Goal: Task Accomplishment & Management: Complete application form

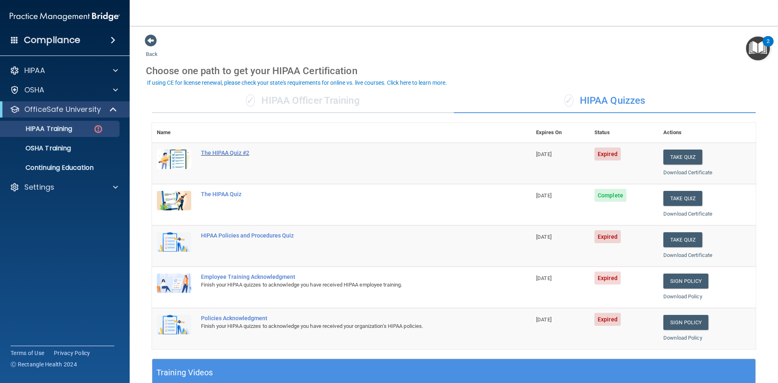
click at [239, 156] on div "The HIPAA Quiz #2" at bounding box center [346, 152] width 290 height 6
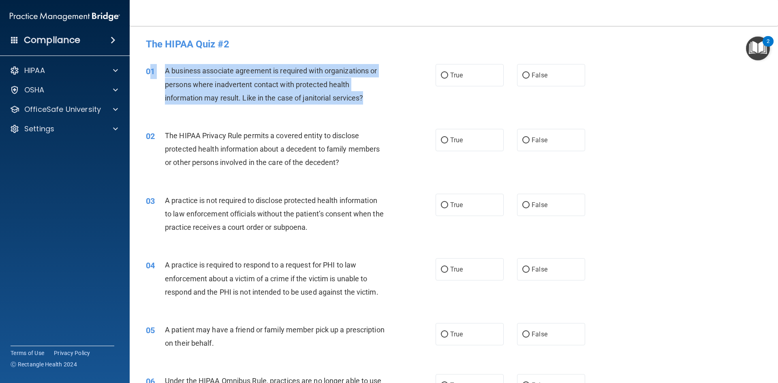
drag, startPoint x: 376, startPoint y: 105, endPoint x: 153, endPoint y: 70, distance: 225.4
click at [153, 70] on div "01 A business associate agreement is required with organizations or persons whe…" at bounding box center [291, 86] width 314 height 45
click at [205, 71] on span "A business associate agreement is required with organizations or persons where …" at bounding box center [271, 83] width 212 height 35
drag, startPoint x: 374, startPoint y: 96, endPoint x: 156, endPoint y: 72, distance: 219.6
click at [156, 72] on div "01 A business associate agreement is required with organizations or persons whe…" at bounding box center [291, 86] width 314 height 45
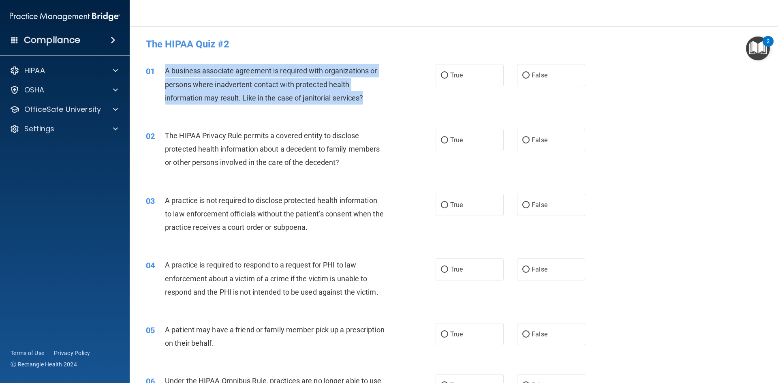
copy div "A business associate agreement is required with organizations or persons where …"
click at [522, 74] on input "False" at bounding box center [525, 76] width 7 height 6
radio input "true"
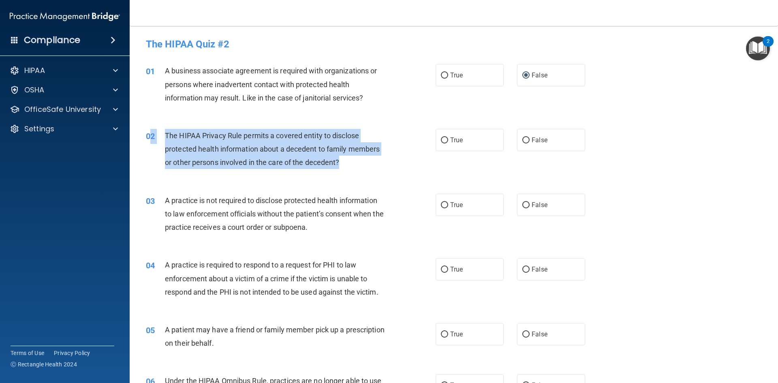
drag, startPoint x: 346, startPoint y: 161, endPoint x: 152, endPoint y: 137, distance: 194.7
click at [152, 137] on div "02 The HIPAA Privacy Rule permits a covered entity to disclose protected health…" at bounding box center [291, 151] width 314 height 45
click at [248, 146] on span "The HIPAA Privacy Rule permits a covered entity to disclose protected health in…" at bounding box center [272, 148] width 215 height 35
drag, startPoint x: 352, startPoint y: 164, endPoint x: 162, endPoint y: 132, distance: 192.6
click at [162, 132] on div "02 The HIPAA Privacy Rule permits a covered entity to disclose protected health…" at bounding box center [291, 151] width 314 height 45
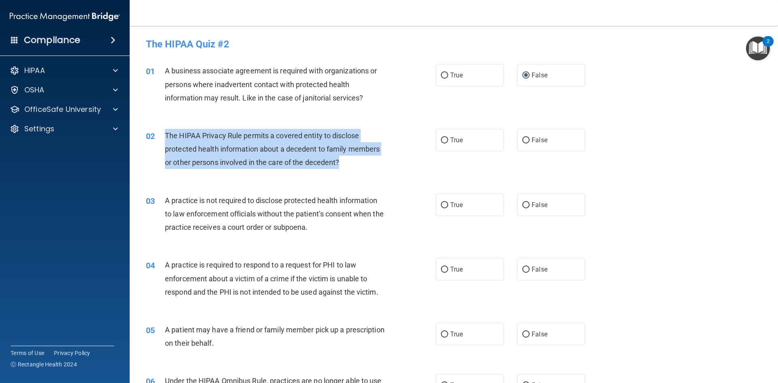
copy div "The HIPAA Privacy Rule permits a covered entity to disclose protected health in…"
click at [452, 135] on label "True" at bounding box center [469, 140] width 68 height 22
click at [448, 137] on input "True" at bounding box center [444, 140] width 7 height 6
radio input "true"
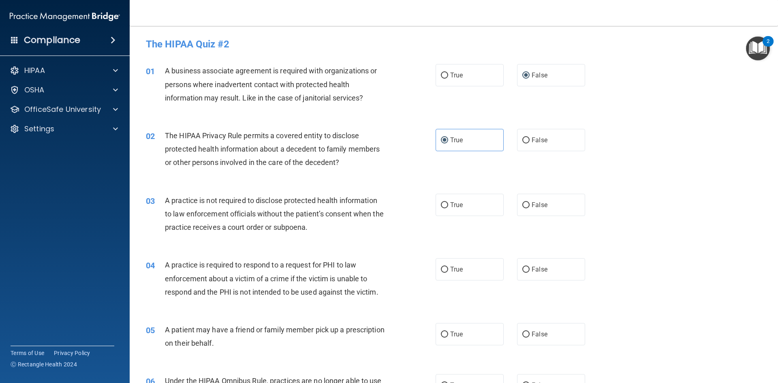
click at [371, 141] on div "The HIPAA Privacy Rule permits a covered entity to disclose protected health in…" at bounding box center [278, 149] width 226 height 41
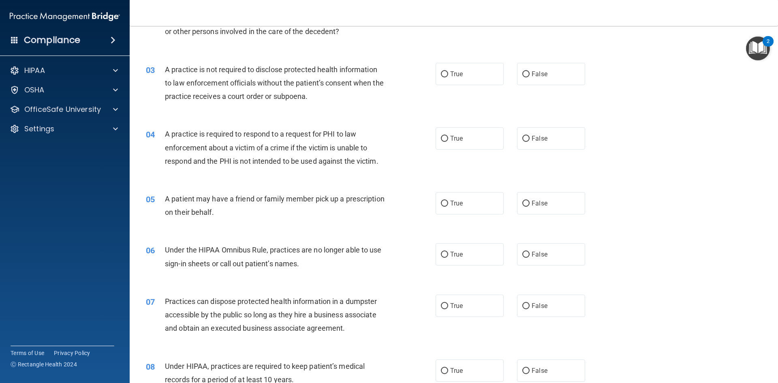
drag, startPoint x: 365, startPoint y: 188, endPoint x: 361, endPoint y: 205, distance: 17.2
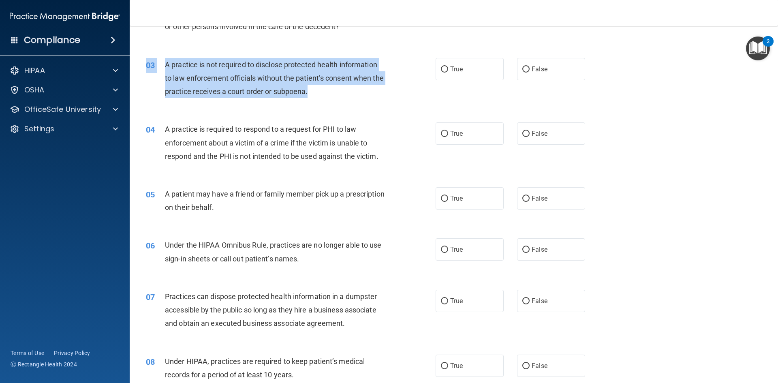
drag, startPoint x: 357, startPoint y: 98, endPoint x: 208, endPoint y: 62, distance: 153.9
click at [152, 54] on div "03 A practice is not required to disclose protected health information to law e…" at bounding box center [454, 80] width 628 height 65
click at [208, 62] on span "A practice is not required to disclose protected health information to law enfo…" at bounding box center [274, 77] width 219 height 35
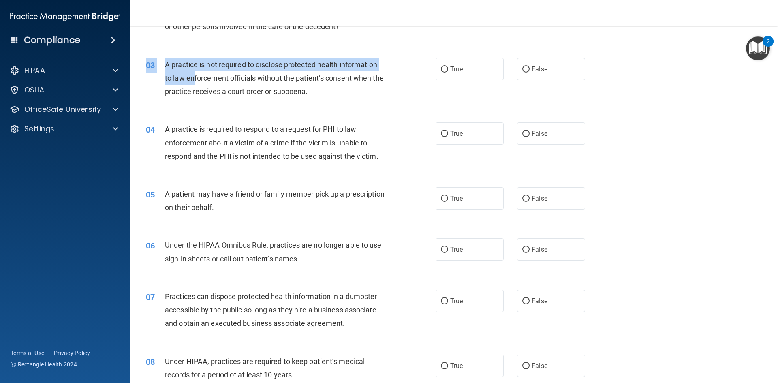
drag, startPoint x: 358, startPoint y: 103, endPoint x: 193, endPoint y: 82, distance: 166.6
click at [193, 82] on div "03 A practice is not required to disclose protected health information to law e…" at bounding box center [454, 80] width 628 height 65
click at [209, 84] on div "A practice is not required to disclose protected health information to law enfo…" at bounding box center [278, 78] width 226 height 41
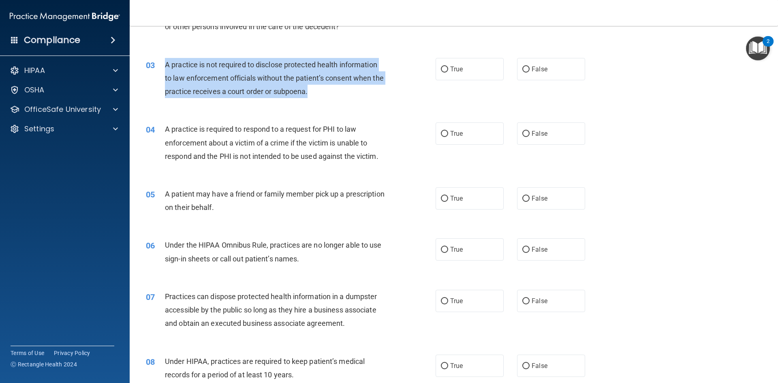
drag, startPoint x: 325, startPoint y: 98, endPoint x: 165, endPoint y: 67, distance: 163.1
click at [165, 67] on div "03 A practice is not required to disclose protected health information to law e…" at bounding box center [291, 80] width 314 height 45
copy span "A practice is not required to disclose protected health information to law enfo…"
click at [540, 77] on label "False" at bounding box center [551, 69] width 68 height 22
click at [529, 73] on input "False" at bounding box center [525, 69] width 7 height 6
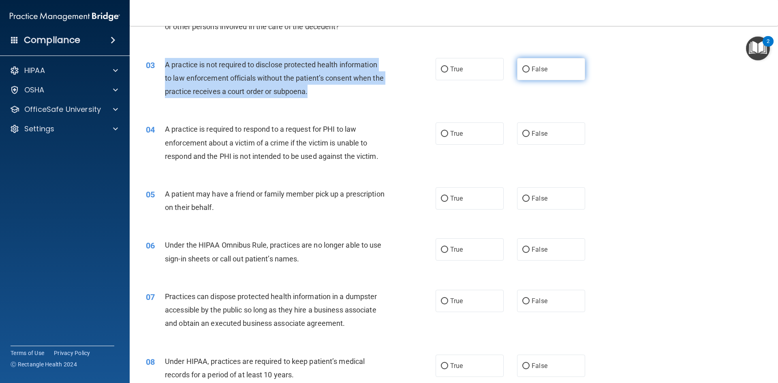
radio input "true"
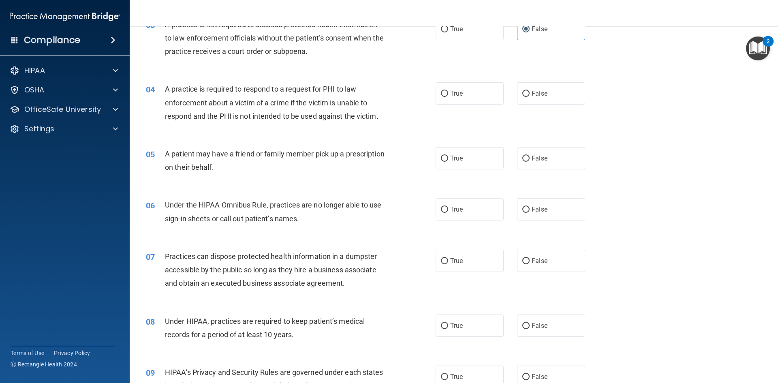
scroll to position [176, 0]
click at [437, 92] on label "True" at bounding box center [469, 93] width 68 height 22
click at [441, 92] on input "True" at bounding box center [444, 93] width 7 height 6
radio input "true"
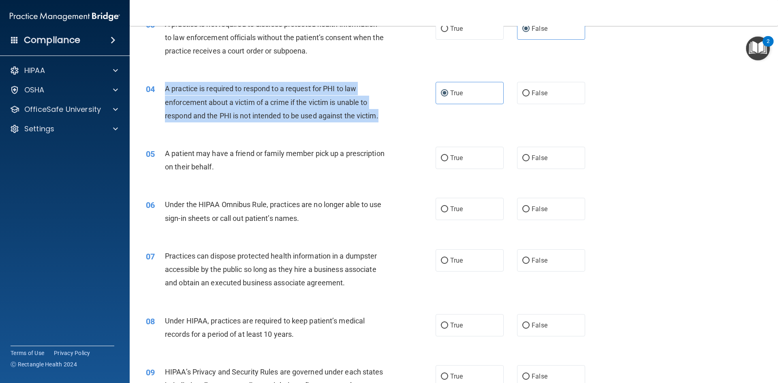
drag, startPoint x: 398, startPoint y: 114, endPoint x: 165, endPoint y: 83, distance: 234.9
click at [165, 83] on div "04 A practice is required to respond to a request for PHI to law enforcement ab…" at bounding box center [291, 104] width 314 height 45
copy span "A practice is required to respond to a request for PHI to law enforcement about…"
click at [443, 158] on input "True" at bounding box center [444, 158] width 7 height 6
radio input "true"
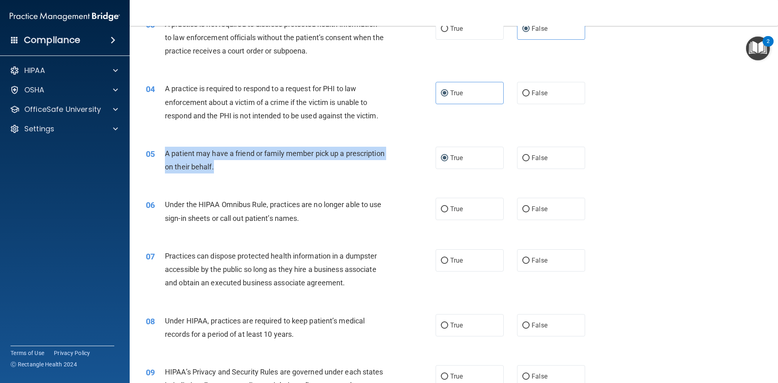
drag, startPoint x: 312, startPoint y: 167, endPoint x: 164, endPoint y: 148, distance: 149.4
click at [164, 148] on div "05 A patient may have a friend or family member pick up a prescription on their…" at bounding box center [291, 162] width 314 height 31
copy div "A patient may have a friend or family member pick up a prescription on their be…"
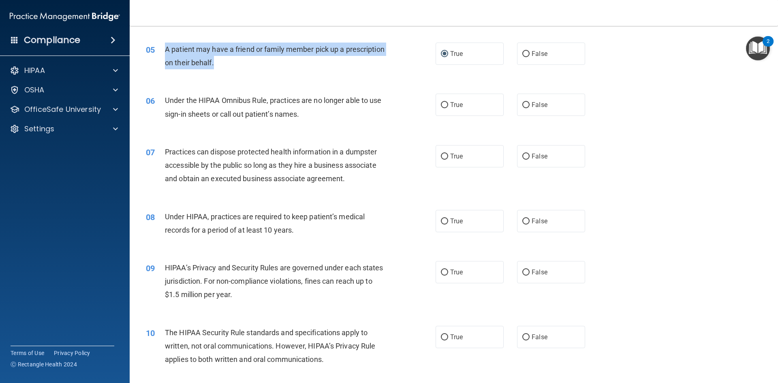
scroll to position [338, 0]
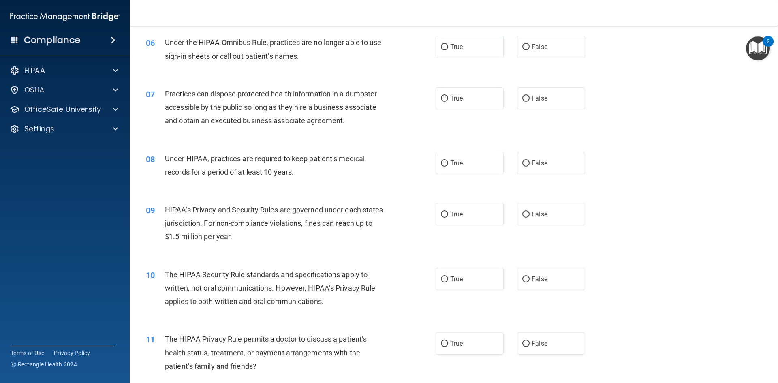
click at [311, 83] on div "07 Practices can dispose protected health information in a dumpster accessible …" at bounding box center [454, 109] width 628 height 65
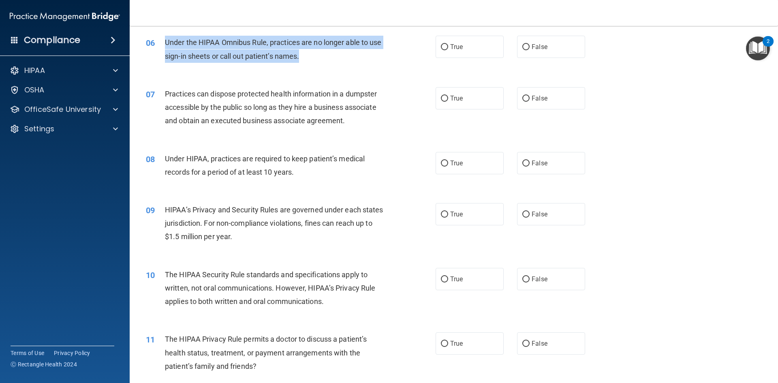
drag, startPoint x: 309, startPoint y: 58, endPoint x: 166, endPoint y: 42, distance: 143.9
click at [166, 42] on div "Under the HIPAA Omnibus Rule, practices are no longer able to use sign-in sheet…" at bounding box center [278, 49] width 226 height 27
copy span "Under the HIPAA Omnibus Rule, practices are no longer able to use sign-in sheet…"
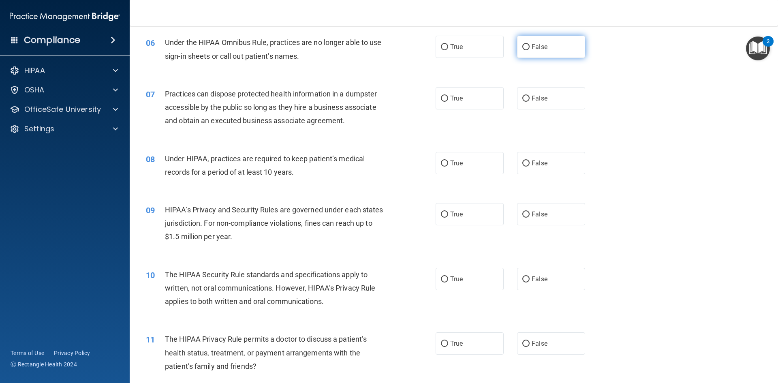
click at [536, 47] on span "False" at bounding box center [539, 47] width 16 height 8
click at [529, 47] on input "False" at bounding box center [525, 47] width 7 height 6
radio input "true"
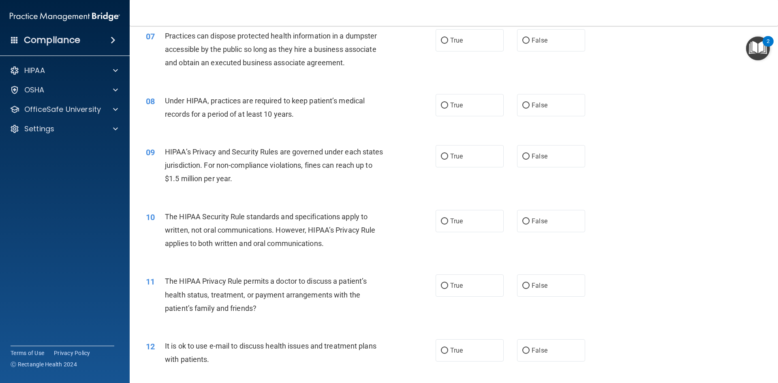
drag, startPoint x: 362, startPoint y: 113, endPoint x: 357, endPoint y: 131, distance: 18.1
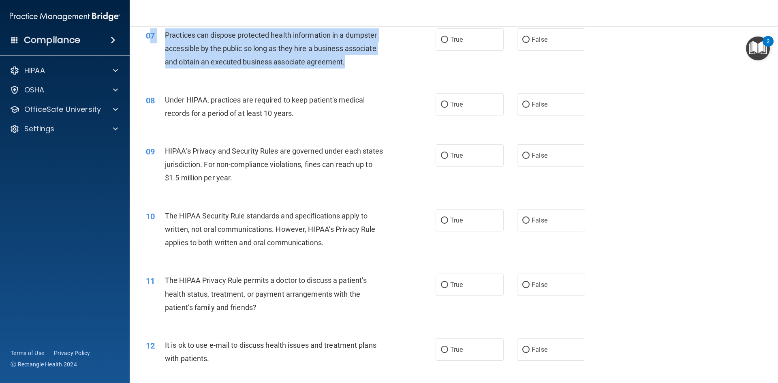
drag, startPoint x: 371, startPoint y: 60, endPoint x: 149, endPoint y: 41, distance: 223.2
click at [149, 41] on div "07 Practices can dispose protected health information in a dumpster accessible …" at bounding box center [291, 50] width 314 height 45
copy div "7 Practices can dispose protected health information in a dumpster accessible b…"
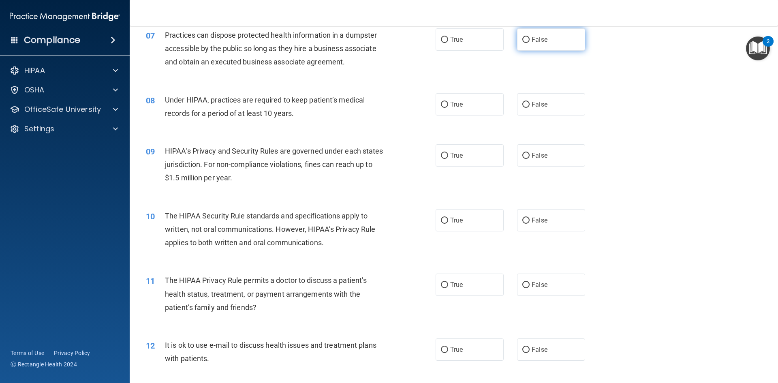
click at [532, 39] on span "False" at bounding box center [539, 40] width 16 height 8
click at [529, 39] on input "False" at bounding box center [525, 40] width 7 height 6
radio input "true"
click at [463, 101] on label "True" at bounding box center [469, 104] width 68 height 22
click at [448, 102] on input "True" at bounding box center [444, 105] width 7 height 6
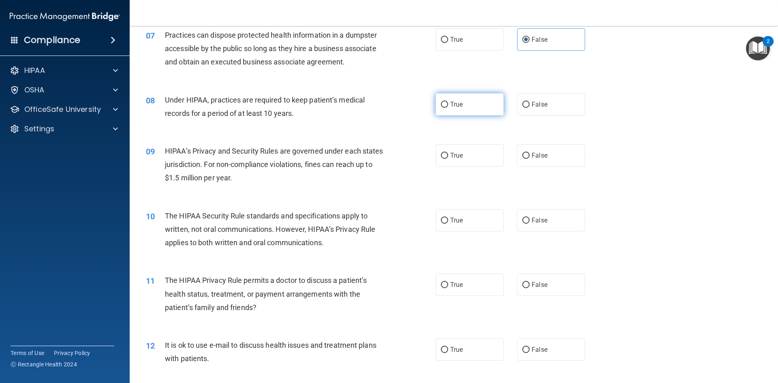
radio input "true"
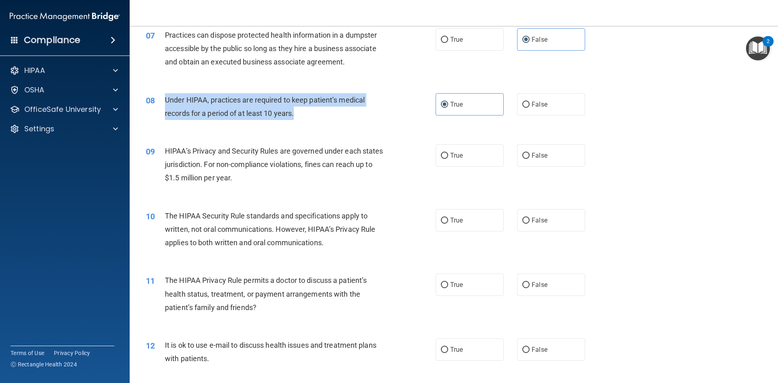
drag, startPoint x: 298, startPoint y: 115, endPoint x: 159, endPoint y: 101, distance: 139.2
click at [159, 101] on div "08 Under HIPAA, practices are required to keep patient’s medical records for a …" at bounding box center [291, 108] width 314 height 31
copy div "Under HIPAA, practices are required to keep patient’s medical records for a per…"
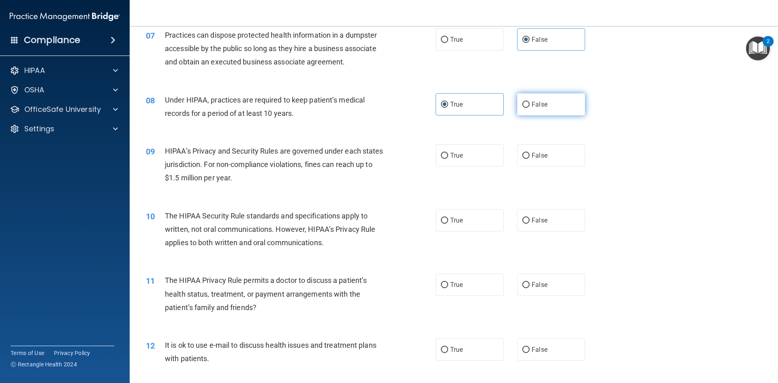
click at [565, 100] on label "False" at bounding box center [551, 104] width 68 height 22
click at [529, 102] on input "False" at bounding box center [525, 105] width 7 height 6
radio input "true"
radio input "false"
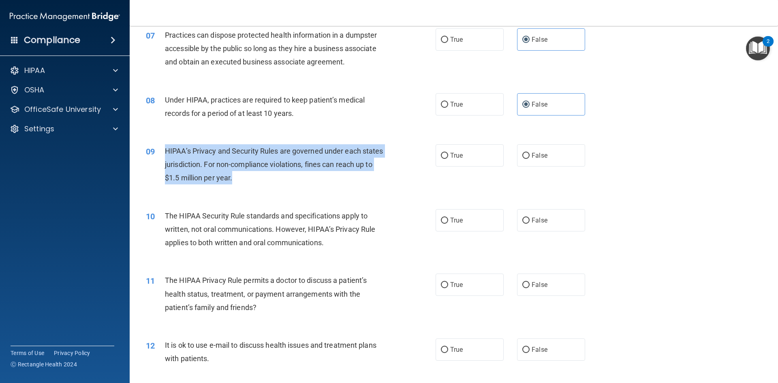
drag, startPoint x: 210, startPoint y: 159, endPoint x: 166, endPoint y: 149, distance: 45.6
click at [166, 149] on div "HIPAA’s Privacy and Security Rules are governed under each states jurisdiction.…" at bounding box center [278, 164] width 226 height 41
copy span "HIPAA’s Privacy and Security Rules are governed under each states jurisdiction.…"
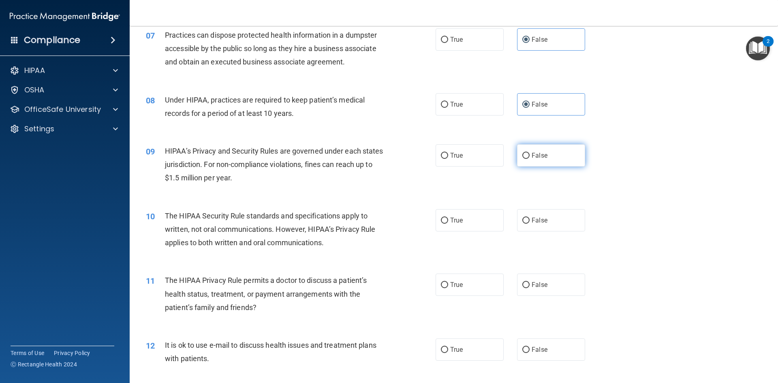
click at [564, 163] on label "False" at bounding box center [551, 155] width 68 height 22
click at [529, 159] on input "False" at bounding box center [525, 156] width 7 height 6
radio input "true"
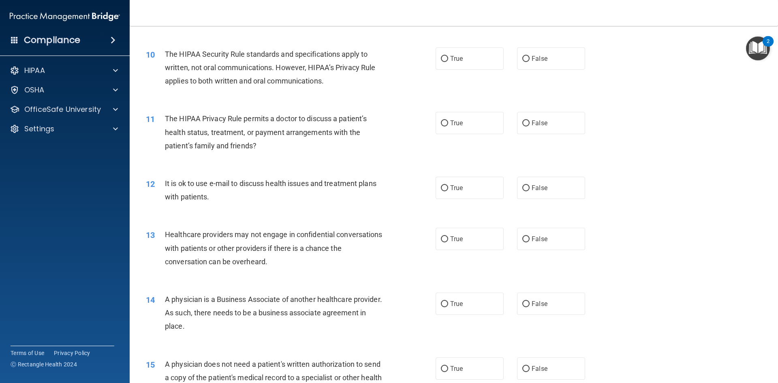
scroll to position [559, 0]
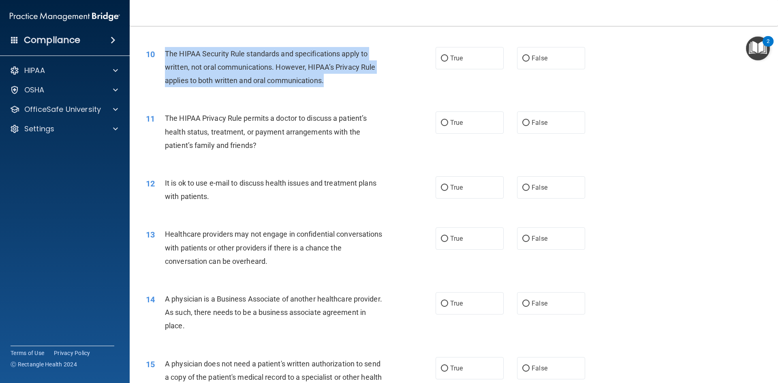
drag, startPoint x: 340, startPoint y: 88, endPoint x: 158, endPoint y: 51, distance: 185.9
click at [158, 51] on div "10 The HIPAA Security Rule standards and specifications apply to written, not o…" at bounding box center [291, 69] width 314 height 45
copy div "The HIPAA Security Rule standards and specifications apply to written, not oral…"
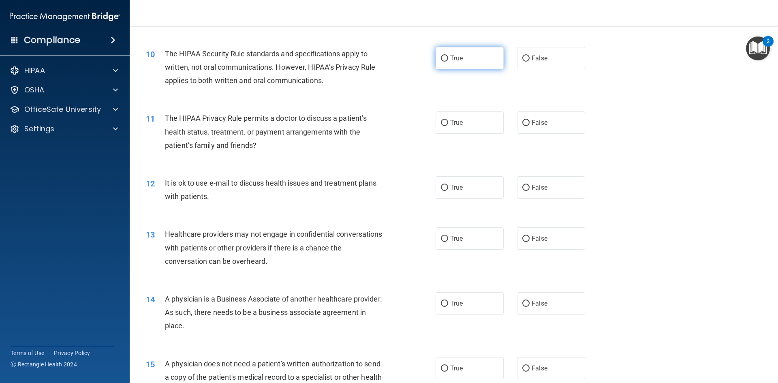
click at [465, 55] on label "True" at bounding box center [469, 58] width 68 height 22
click at [448, 55] on input "True" at bounding box center [444, 58] width 7 height 6
radio input "true"
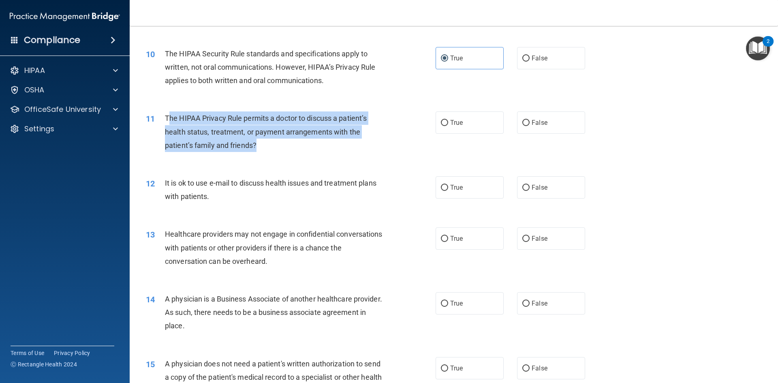
drag, startPoint x: 236, startPoint y: 139, endPoint x: 167, endPoint y: 124, distance: 70.5
click at [167, 124] on div "The HIPAA Privacy Rule permits a doctor to discuss a patient’s health status, t…" at bounding box center [278, 131] width 226 height 41
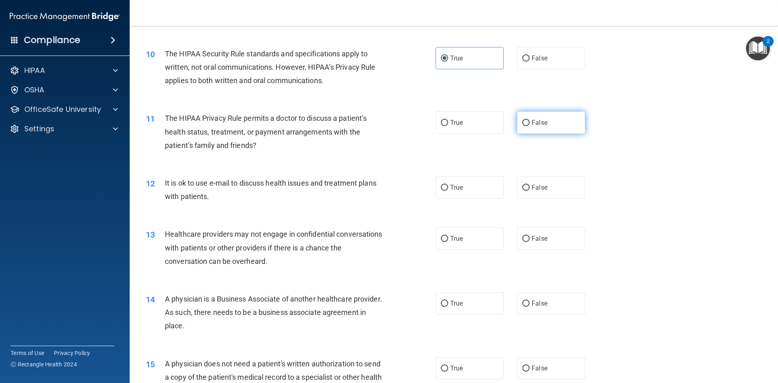
click at [558, 131] on label "False" at bounding box center [551, 122] width 68 height 22
click at [529, 126] on input "False" at bounding box center [525, 123] width 7 height 6
radio input "true"
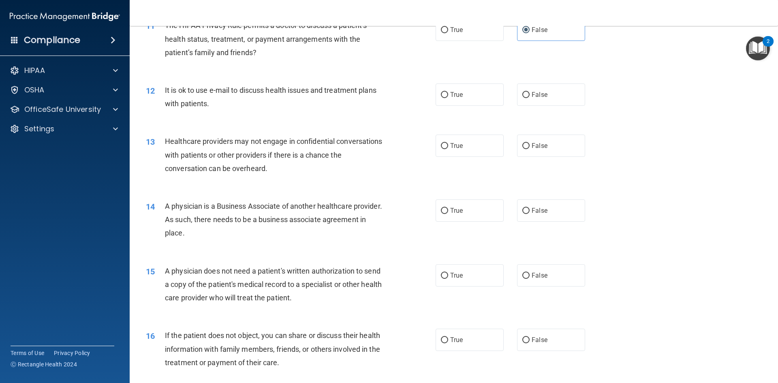
scroll to position [681, 0]
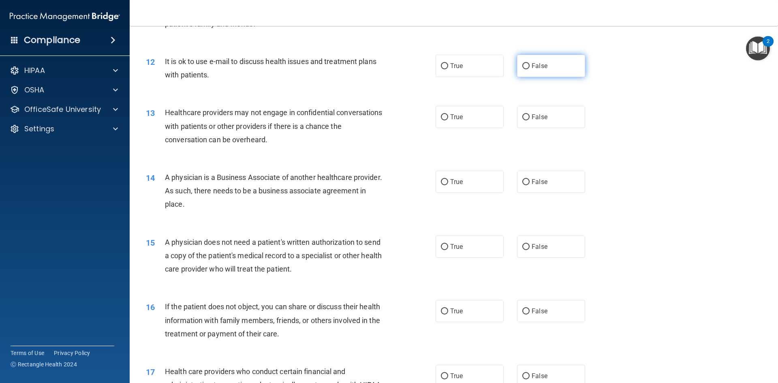
click at [522, 65] on input "False" at bounding box center [525, 66] width 7 height 6
radio input "true"
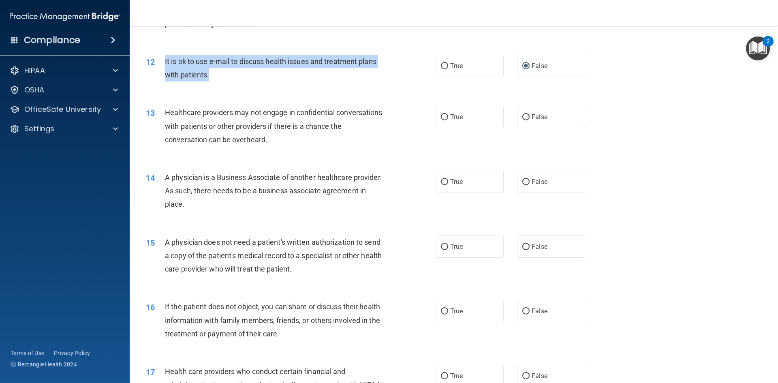
drag, startPoint x: 303, startPoint y: 75, endPoint x: 160, endPoint y: 60, distance: 143.8
click at [160, 60] on div "12 It is ok to use e-mail to discuss health issues and treatment plans with pat…" at bounding box center [291, 70] width 314 height 31
click at [527, 115] on label "False" at bounding box center [551, 117] width 68 height 22
click at [527, 115] on input "False" at bounding box center [525, 117] width 7 height 6
radio input "true"
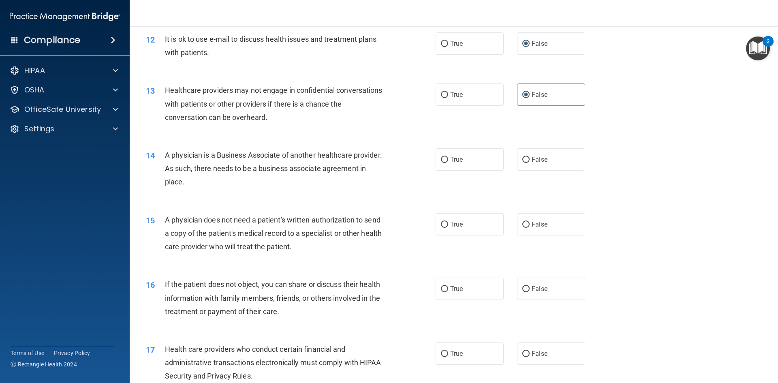
scroll to position [721, 0]
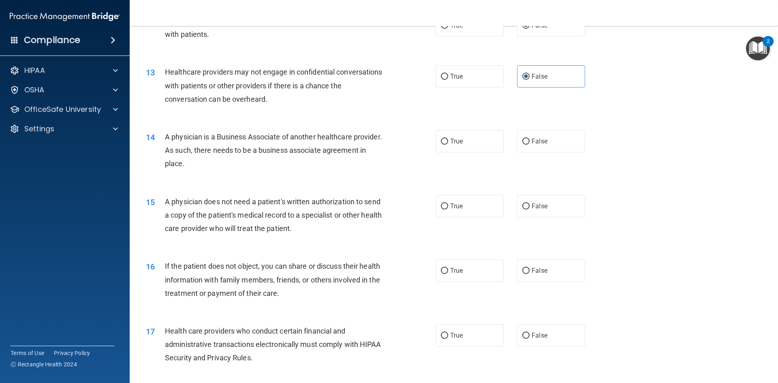
drag, startPoint x: 273, startPoint y: 169, endPoint x: 166, endPoint y: 136, distance: 112.0
click at [166, 136] on div "A physician is a Business Associate of another healthcare provider. As such, th…" at bounding box center [278, 150] width 226 height 41
click at [542, 136] on label "False" at bounding box center [551, 141] width 68 height 22
click at [529, 139] on input "False" at bounding box center [525, 142] width 7 height 6
radio input "true"
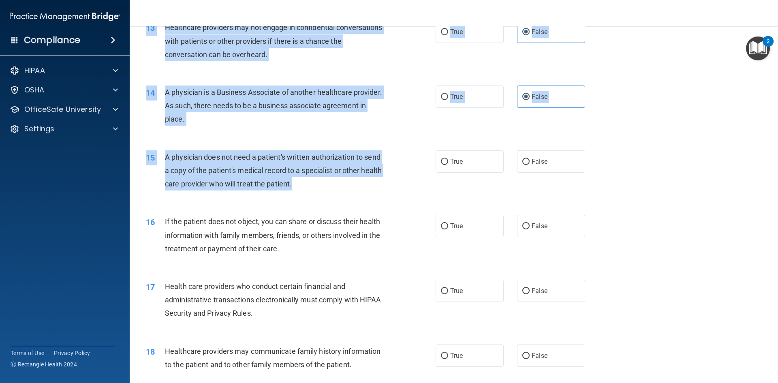
scroll to position [747, 0]
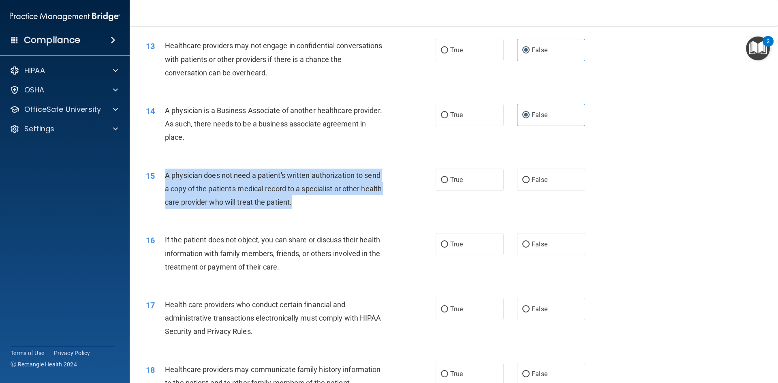
drag, startPoint x: 326, startPoint y: 77, endPoint x: 155, endPoint y: 182, distance: 201.3
click at [155, 182] on div "15 A physician does not need a patient's written authorization to send a copy o…" at bounding box center [291, 191] width 314 height 45
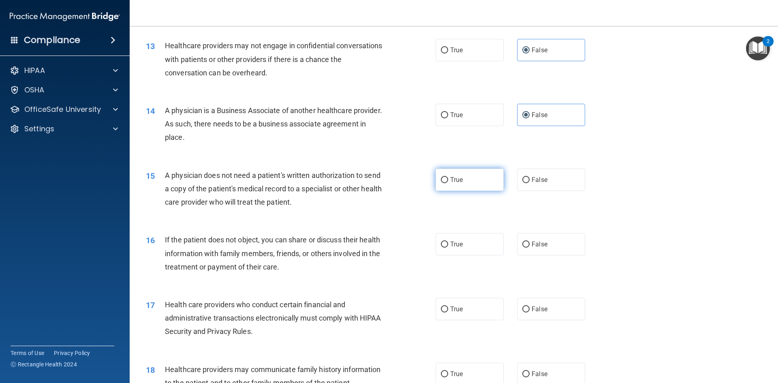
click at [474, 182] on label "True" at bounding box center [469, 180] width 68 height 22
click at [448, 182] on input "True" at bounding box center [444, 180] width 7 height 6
radio input "true"
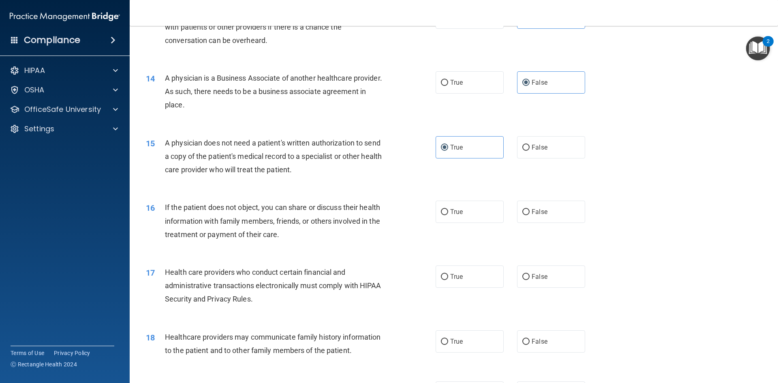
scroll to position [828, 0]
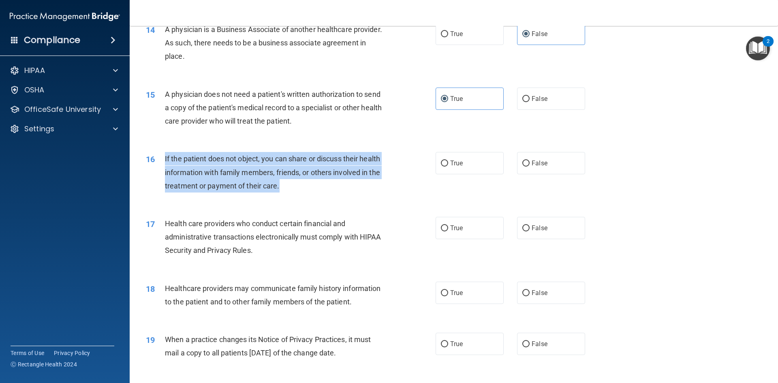
drag, startPoint x: 299, startPoint y: 188, endPoint x: 160, endPoint y: 169, distance: 139.8
click at [160, 169] on div "16 If the patient does not object, you can share or discuss their health inform…" at bounding box center [291, 174] width 314 height 45
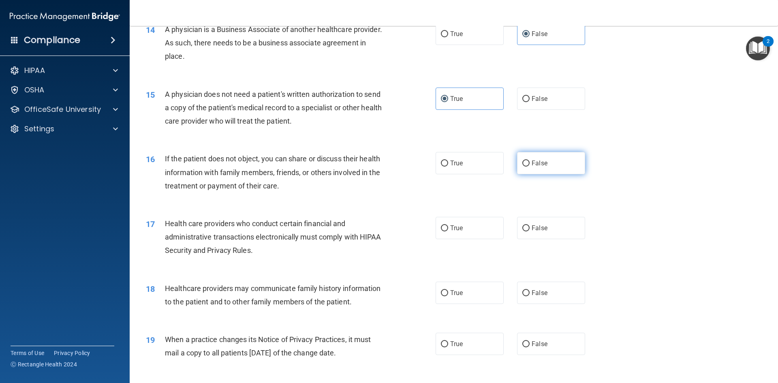
click at [574, 162] on label "False" at bounding box center [551, 163] width 68 height 22
click at [529, 162] on input "False" at bounding box center [525, 163] width 7 height 6
radio input "true"
click at [465, 172] on label "True" at bounding box center [469, 163] width 68 height 22
click at [448, 166] on input "True" at bounding box center [444, 163] width 7 height 6
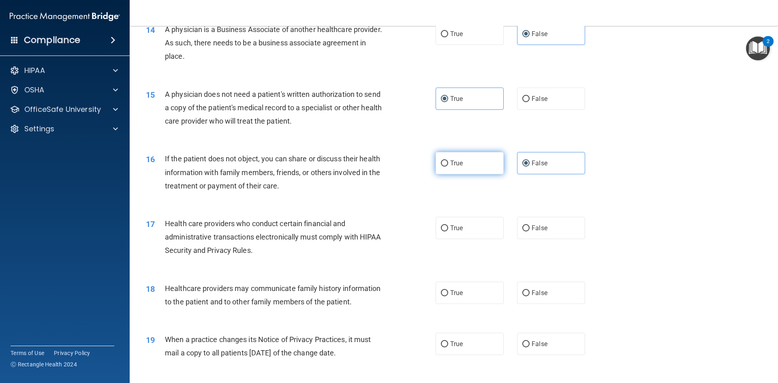
radio input "true"
radio input "false"
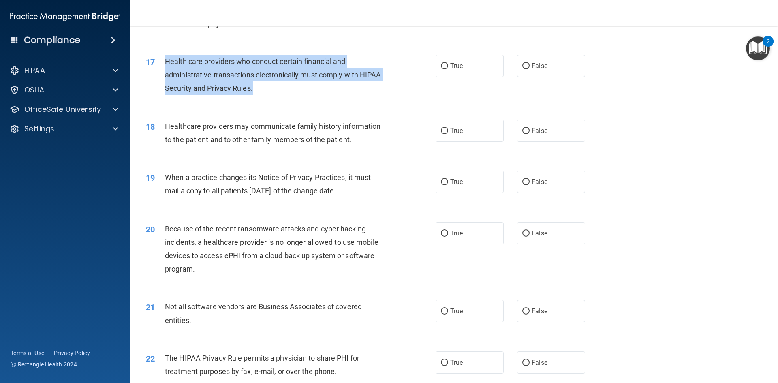
drag, startPoint x: 271, startPoint y: 91, endPoint x: 164, endPoint y: 65, distance: 109.6
click at [165, 65] on div "Health care providers who conduct certain financial and administrative transact…" at bounding box center [278, 75] width 226 height 41
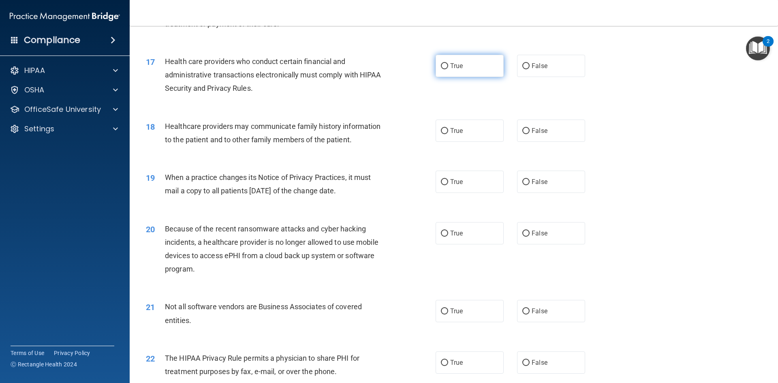
click at [451, 73] on label "True" at bounding box center [469, 66] width 68 height 22
click at [448, 69] on input "True" at bounding box center [444, 66] width 7 height 6
radio input "true"
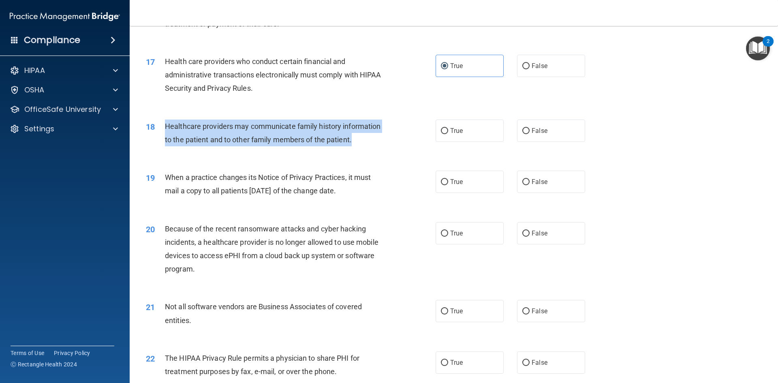
drag, startPoint x: 380, startPoint y: 141, endPoint x: 156, endPoint y: 119, distance: 224.7
click at [156, 119] on div "18 Healthcare providers may communicate family history information to the patie…" at bounding box center [291, 134] width 314 height 31
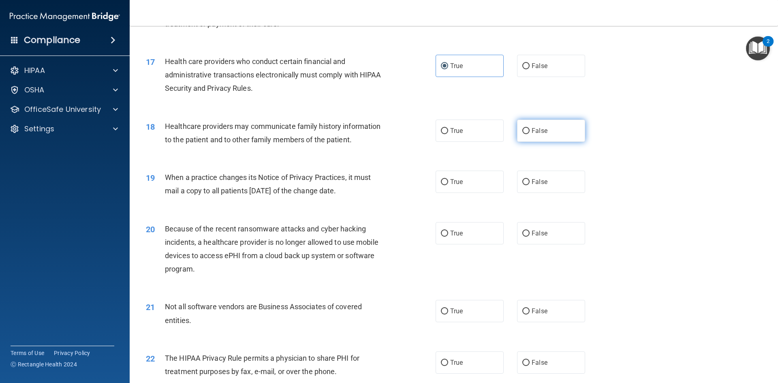
click at [548, 135] on label "False" at bounding box center [551, 130] width 68 height 22
click at [529, 134] on input "False" at bounding box center [525, 131] width 7 height 6
radio input "true"
click at [474, 129] on label "True" at bounding box center [469, 130] width 68 height 22
click at [448, 129] on input "True" at bounding box center [444, 131] width 7 height 6
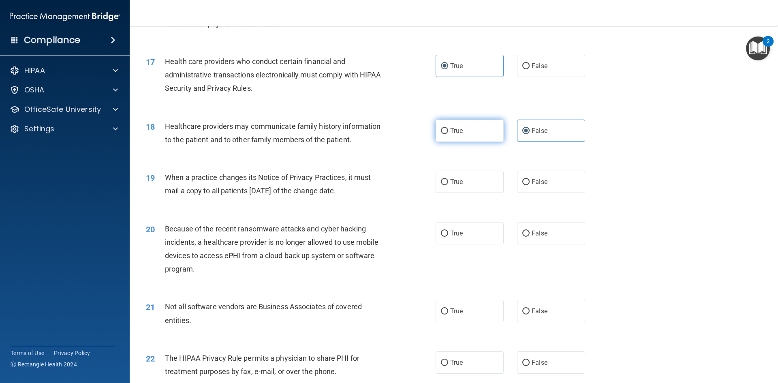
radio input "true"
radio input "false"
drag, startPoint x: 375, startPoint y: 194, endPoint x: 168, endPoint y: 174, distance: 208.3
click at [168, 174] on div "When a practice changes its Notice of Privacy Practices, it must mail a copy to…" at bounding box center [278, 184] width 226 height 27
click at [461, 186] on label "True" at bounding box center [469, 182] width 68 height 22
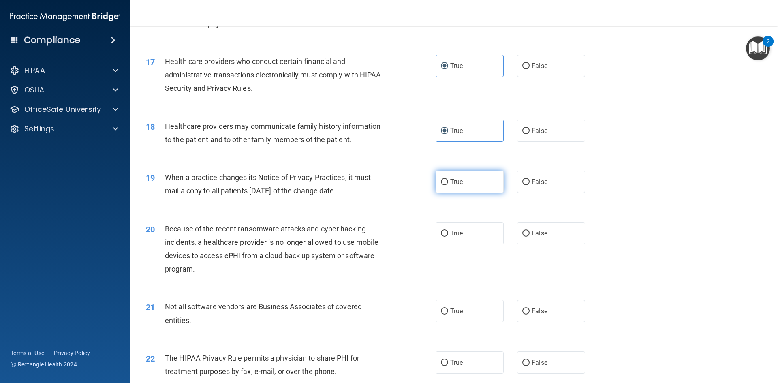
click at [448, 185] on input "True" at bounding box center [444, 182] width 7 height 6
radio input "true"
click at [549, 178] on label "False" at bounding box center [551, 182] width 68 height 22
click at [529, 179] on input "False" at bounding box center [525, 182] width 7 height 6
radio input "true"
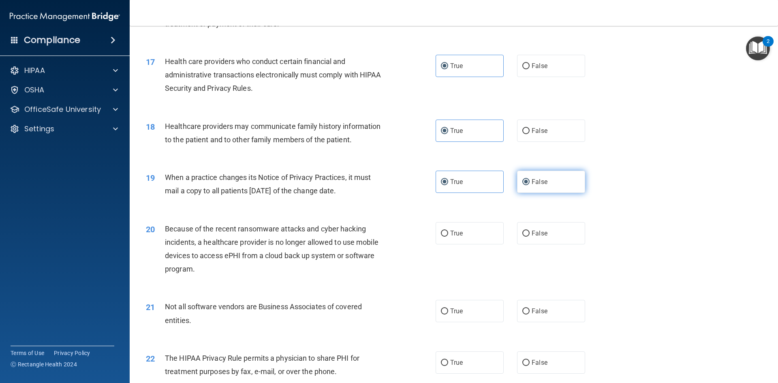
radio input "false"
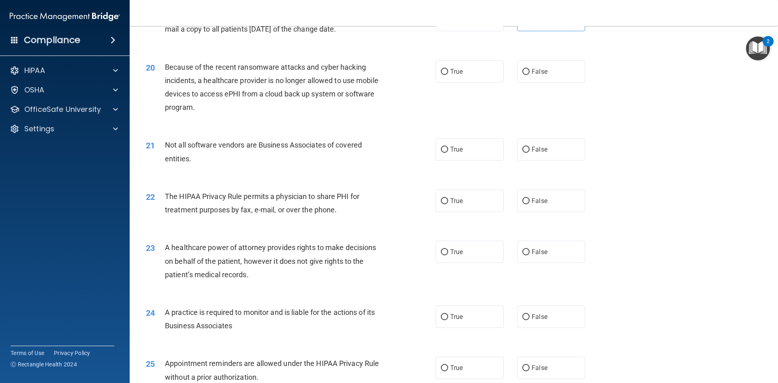
scroll to position [1152, 0]
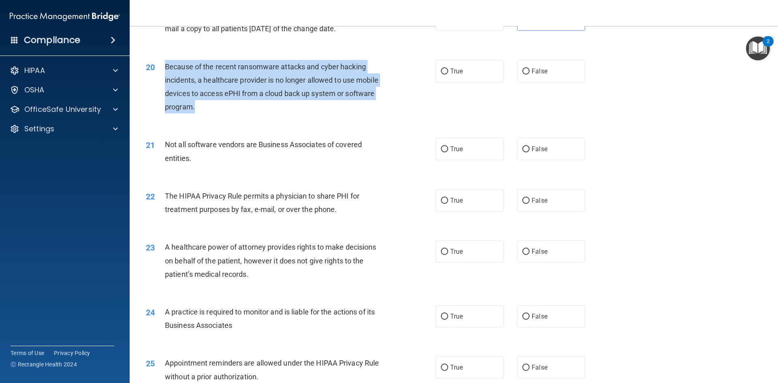
drag, startPoint x: 214, startPoint y: 107, endPoint x: 156, endPoint y: 68, distance: 69.4
click at [156, 68] on div "20 Because of the recent ransomware attacks and cyber hacking incidents, a heal…" at bounding box center [291, 89] width 314 height 58
click at [531, 73] on span "False" at bounding box center [539, 71] width 16 height 8
click at [529, 73] on input "False" at bounding box center [525, 71] width 7 height 6
radio input "true"
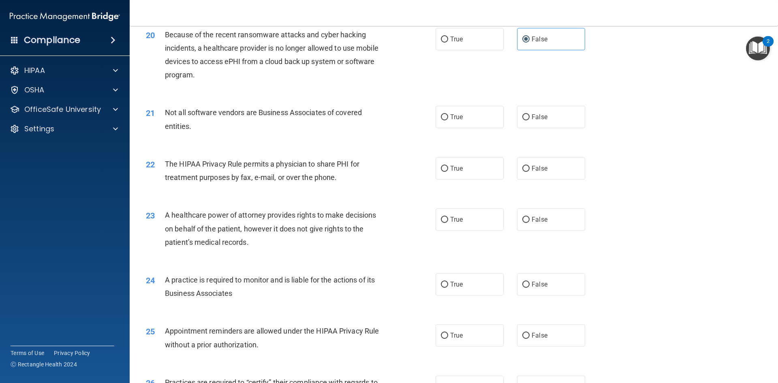
scroll to position [1233, 0]
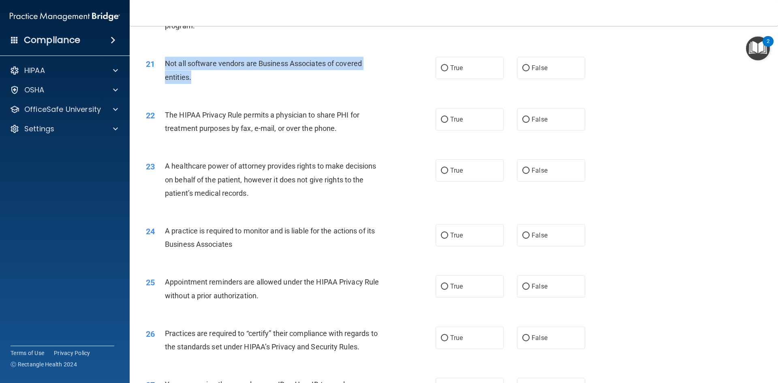
drag, startPoint x: 257, startPoint y: 85, endPoint x: 161, endPoint y: 64, distance: 98.8
click at [161, 64] on div "21 Not all software vendors are Business Associates of covered entities." at bounding box center [291, 72] width 314 height 31
click at [441, 67] on input "True" at bounding box center [444, 68] width 7 height 6
radio input "true"
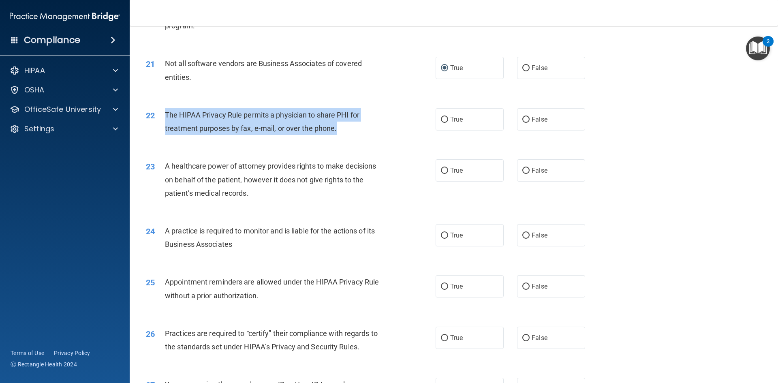
drag, startPoint x: 306, startPoint y: 129, endPoint x: 162, endPoint y: 119, distance: 144.5
click at [162, 119] on div "22 The HIPAA Privacy Rule permits a physician to share PHI for treatment purpos…" at bounding box center [291, 123] width 314 height 31
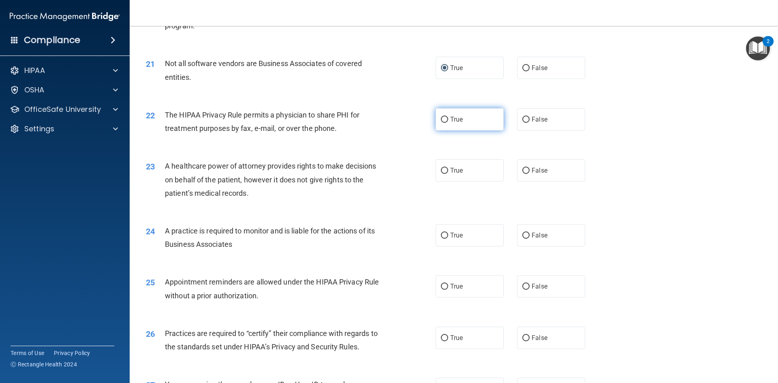
click at [450, 122] on span "True" at bounding box center [456, 119] width 13 height 8
click at [448, 122] on input "True" at bounding box center [444, 120] width 7 height 6
radio input "true"
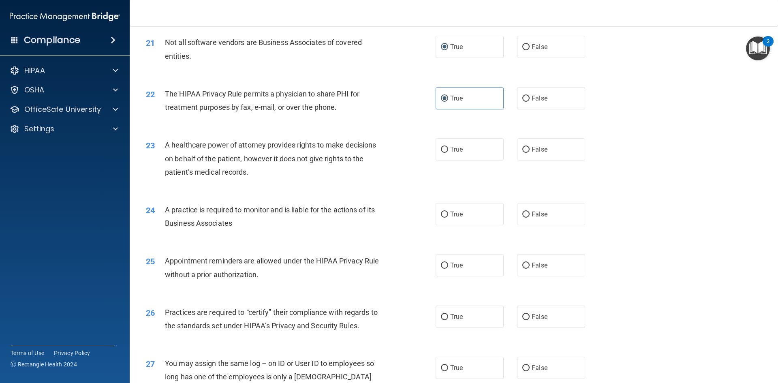
scroll to position [1274, 0]
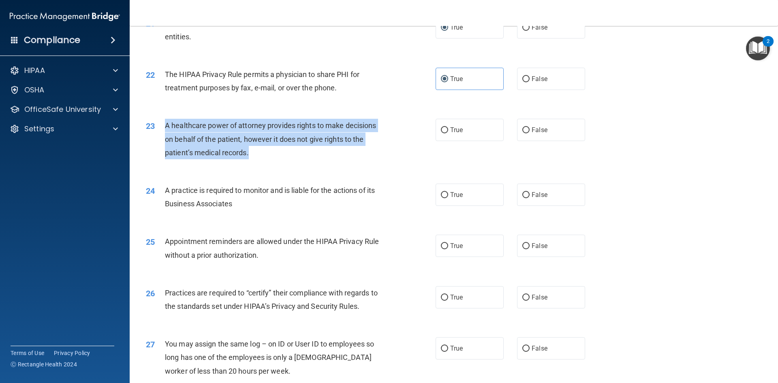
drag, startPoint x: 278, startPoint y: 157, endPoint x: 161, endPoint y: 122, distance: 121.8
click at [161, 122] on div "23 A healthcare power of attorney provides rights to make decisions on behalf o…" at bounding box center [291, 141] width 314 height 45
click at [525, 132] on input "False" at bounding box center [525, 130] width 7 height 6
radio input "true"
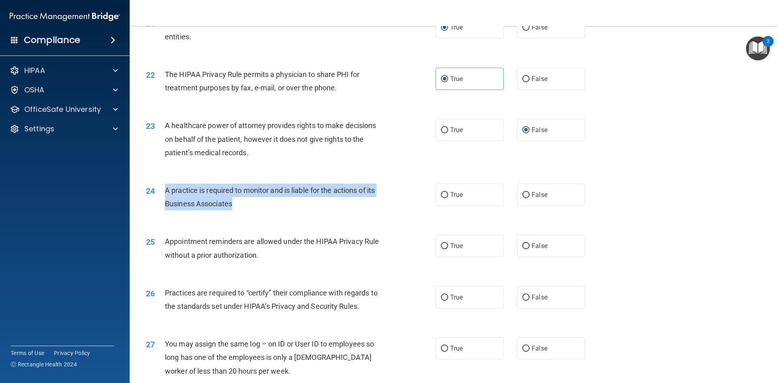
drag, startPoint x: 227, startPoint y: 194, endPoint x: 161, endPoint y: 186, distance: 66.6
click at [161, 186] on div "24 A practice is required to monitor and is liable for the actions of its Busin…" at bounding box center [291, 199] width 314 height 31
click at [537, 199] on label "False" at bounding box center [551, 195] width 68 height 22
click at [529, 198] on input "False" at bounding box center [525, 195] width 7 height 6
radio input "true"
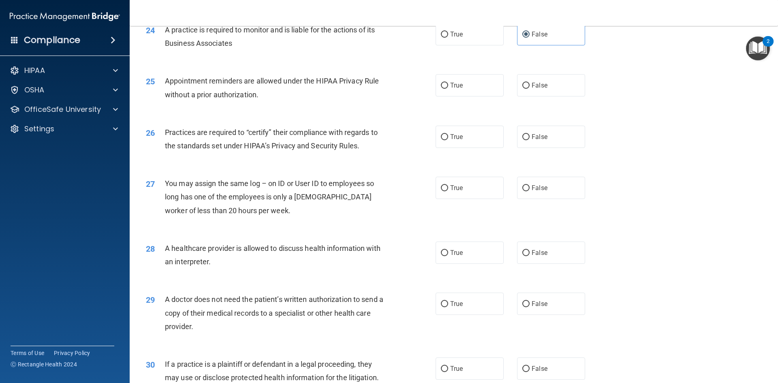
scroll to position [1436, 0]
drag, startPoint x: 232, startPoint y: 85, endPoint x: 212, endPoint y: 76, distance: 21.6
click at [185, 78] on div "25 Appointment reminders are allowed under the HIPAA Privacy Rule without a pri…" at bounding box center [454, 87] width 628 height 51
click at [237, 84] on div "Appointment reminders are allowed under the HIPAA Privacy Rule without a prior …" at bounding box center [278, 86] width 226 height 27
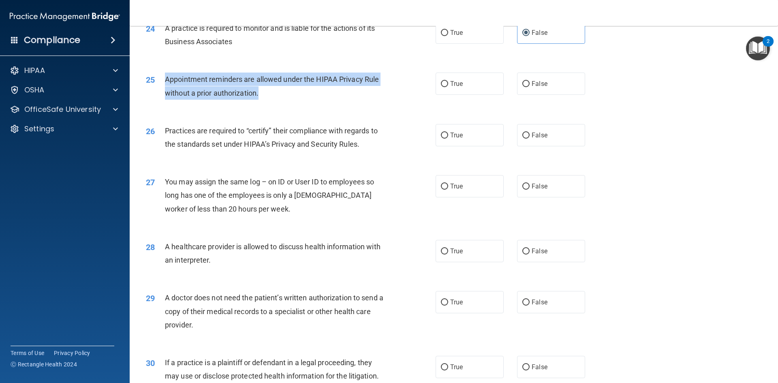
drag, startPoint x: 225, startPoint y: 88, endPoint x: 166, endPoint y: 78, distance: 59.6
click at [166, 78] on div "25 Appointment reminders are allowed under the HIPAA Privacy Rule without a pri…" at bounding box center [291, 88] width 314 height 31
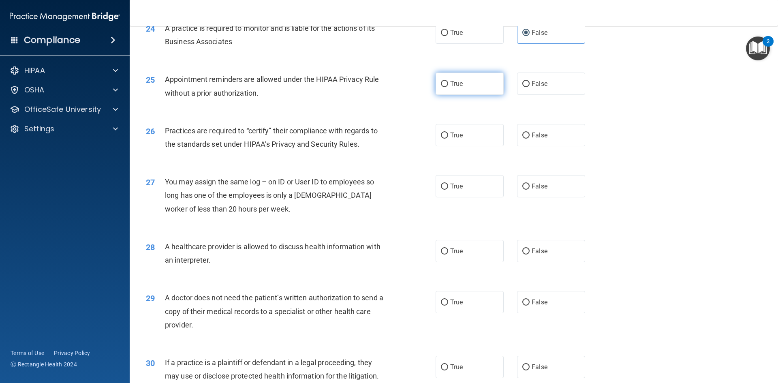
click at [459, 79] on label "True" at bounding box center [469, 84] width 68 height 22
click at [448, 81] on input "True" at bounding box center [444, 84] width 7 height 6
radio input "true"
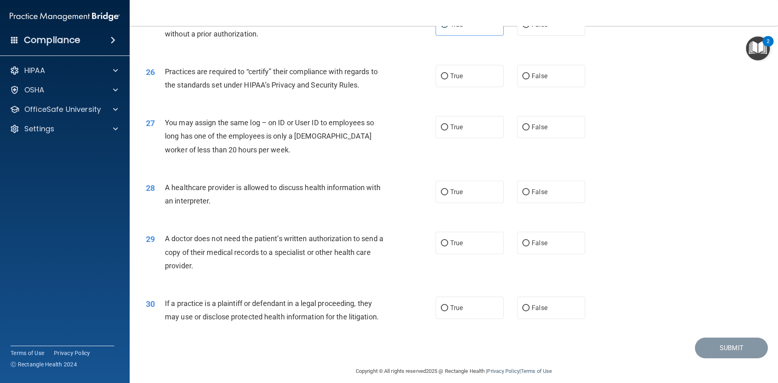
scroll to position [1503, 0]
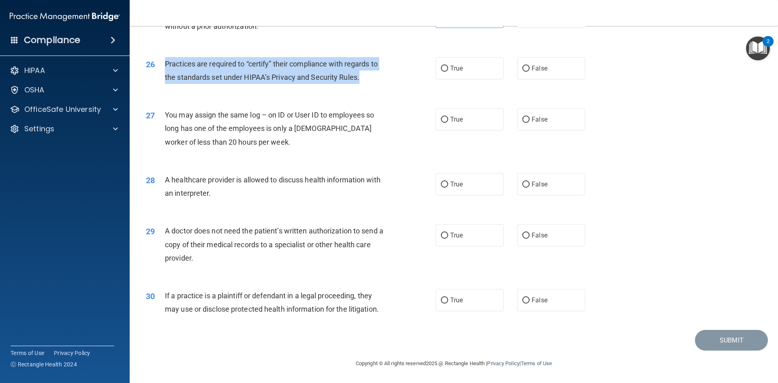
drag, startPoint x: 364, startPoint y: 79, endPoint x: 163, endPoint y: 66, distance: 201.3
click at [163, 66] on div "26 Practices are required to “certify” their compliance with regards to the sta…" at bounding box center [291, 72] width 314 height 31
click at [525, 70] on input "False" at bounding box center [525, 69] width 7 height 6
radio input "true"
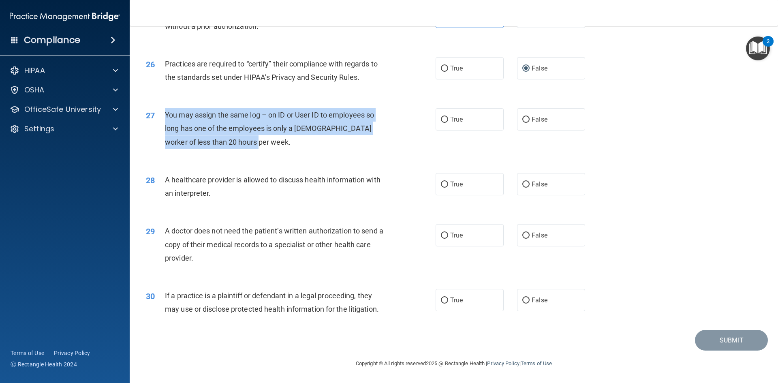
drag, startPoint x: 278, startPoint y: 147, endPoint x: 164, endPoint y: 110, distance: 119.5
click at [165, 110] on div "You may assign the same log – on ID or User ID to employees so long has one of …" at bounding box center [278, 128] width 226 height 41
click at [539, 116] on span "False" at bounding box center [539, 119] width 16 height 8
click at [529, 117] on input "False" at bounding box center [525, 120] width 7 height 6
radio input "true"
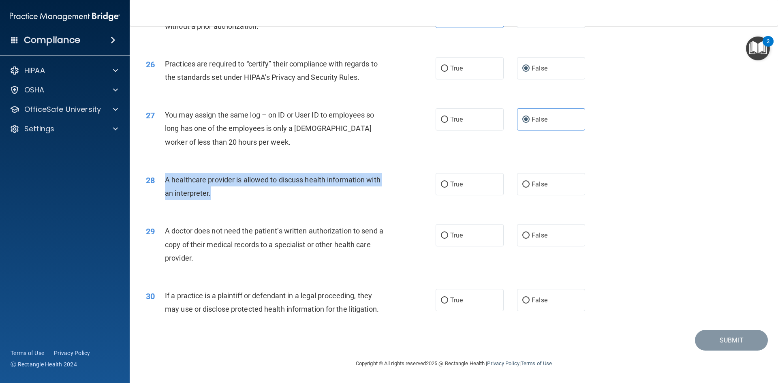
drag, startPoint x: 284, startPoint y: 192, endPoint x: 156, endPoint y: 177, distance: 129.3
click at [156, 177] on div "28 A healthcare provider is allowed to discuss health information with an inter…" at bounding box center [291, 188] width 314 height 31
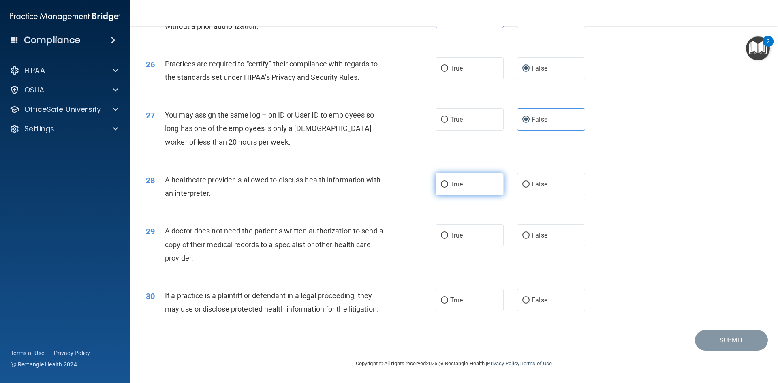
click at [450, 188] on label "True" at bounding box center [469, 184] width 68 height 22
click at [448, 188] on input "True" at bounding box center [444, 184] width 7 height 6
radio input "true"
drag, startPoint x: 231, startPoint y: 260, endPoint x: 164, endPoint y: 228, distance: 73.9
click at [165, 228] on div "A doctor does not need the patient’s written authorization to send a copy of th…" at bounding box center [278, 244] width 226 height 41
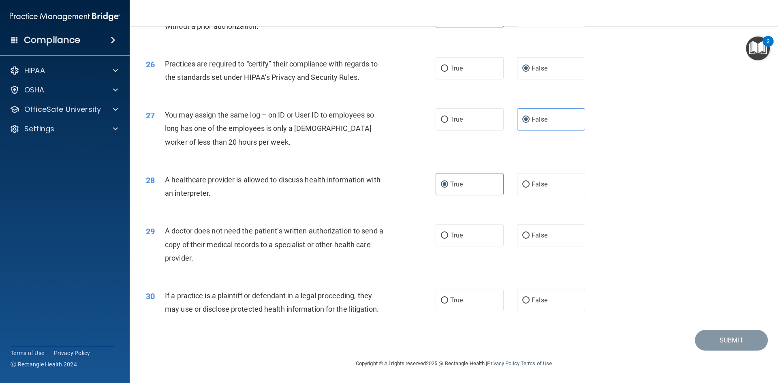
click at [218, 252] on div "A doctor does not need the patient’s written authorization to send a copy of th…" at bounding box center [278, 244] width 226 height 41
click at [477, 231] on label "True" at bounding box center [469, 235] width 68 height 22
click at [448, 233] on input "True" at bounding box center [444, 236] width 7 height 6
radio input "true"
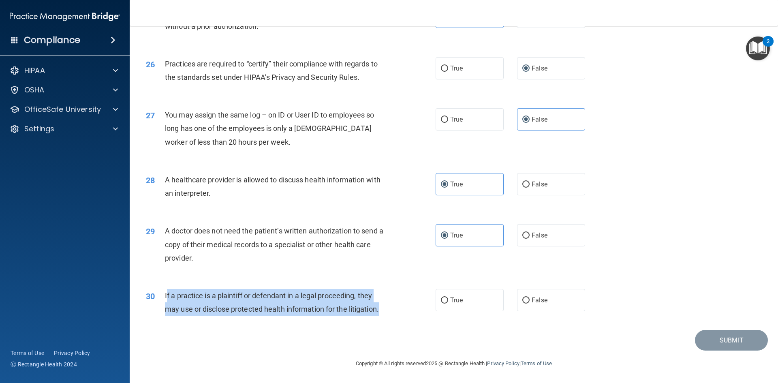
drag, startPoint x: 396, startPoint y: 310, endPoint x: 166, endPoint y: 295, distance: 230.6
click at [166, 295] on div "30 If a practice is a plaintiff or defendant in a legal proceeding, they may us…" at bounding box center [291, 304] width 314 height 31
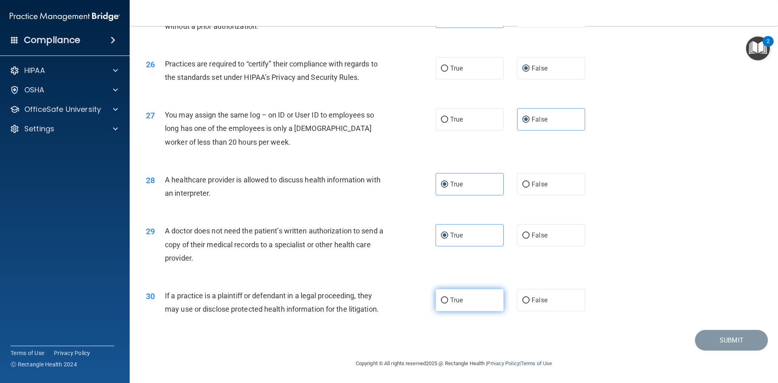
click at [492, 306] on label "True" at bounding box center [469, 300] width 68 height 22
click at [448, 303] on input "True" at bounding box center [444, 300] width 7 height 6
radio input "true"
click at [723, 348] on button "Submit" at bounding box center [731, 340] width 73 height 21
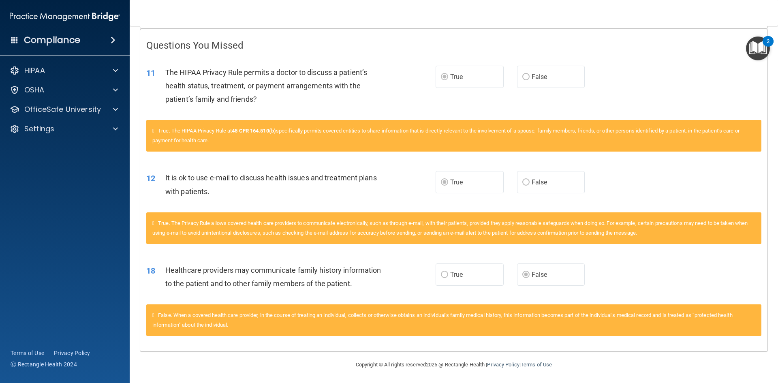
scroll to position [163, 0]
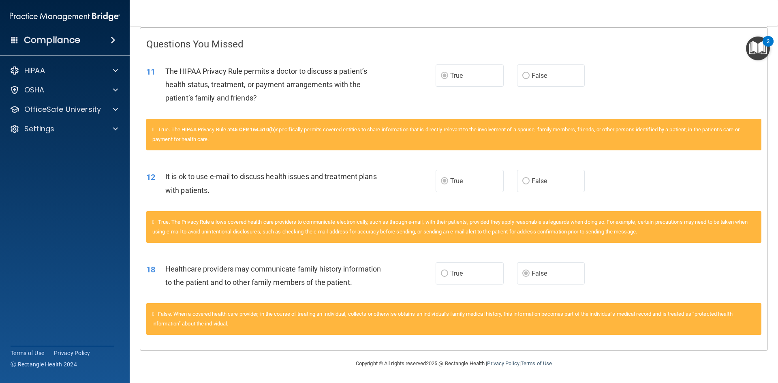
drag, startPoint x: 615, startPoint y: 192, endPoint x: 610, endPoint y: 288, distance: 96.6
drag, startPoint x: 221, startPoint y: 262, endPoint x: 220, endPoint y: 266, distance: 4.1
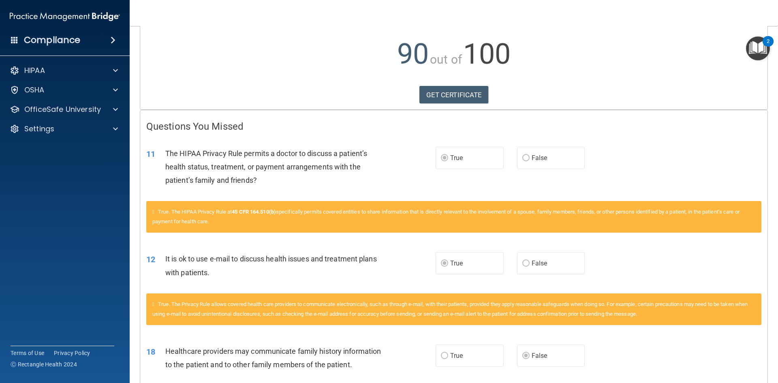
scroll to position [1, 0]
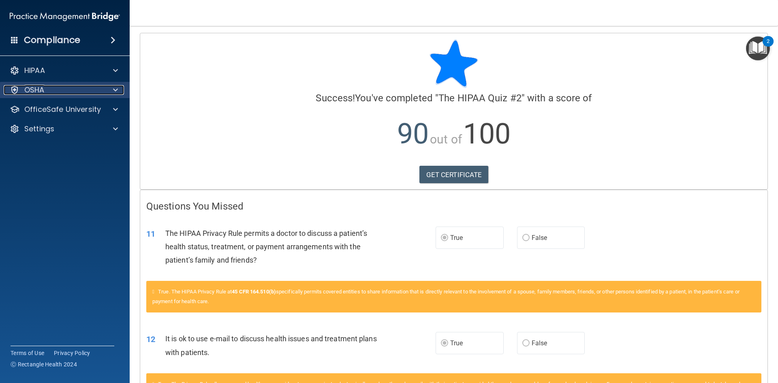
click at [36, 89] on p "OSHA" at bounding box center [34, 90] width 20 height 10
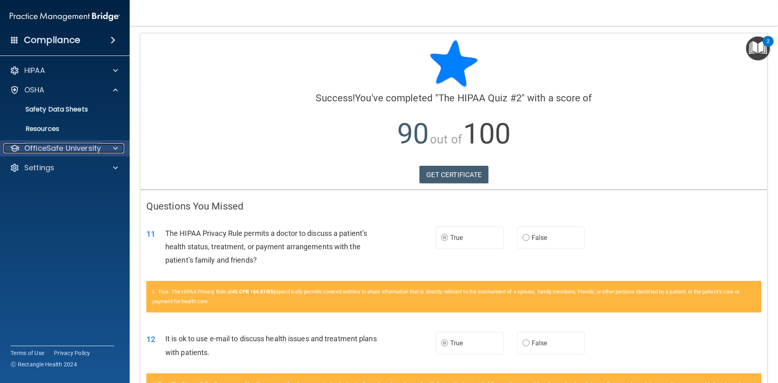
click at [79, 148] on p "OfficeSafe University" at bounding box center [62, 148] width 77 height 10
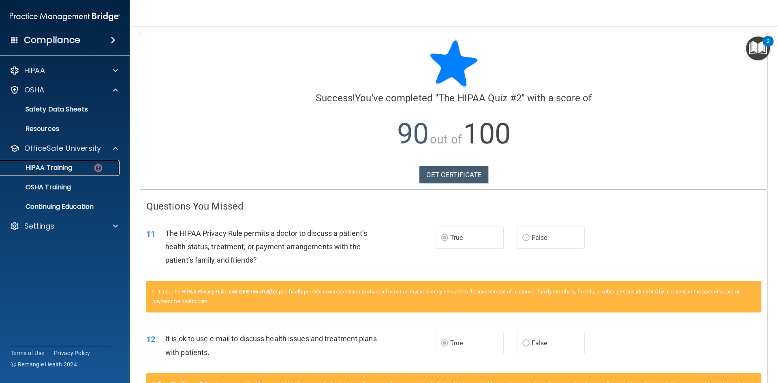
click at [75, 166] on div "HIPAA Training" at bounding box center [60, 168] width 111 height 8
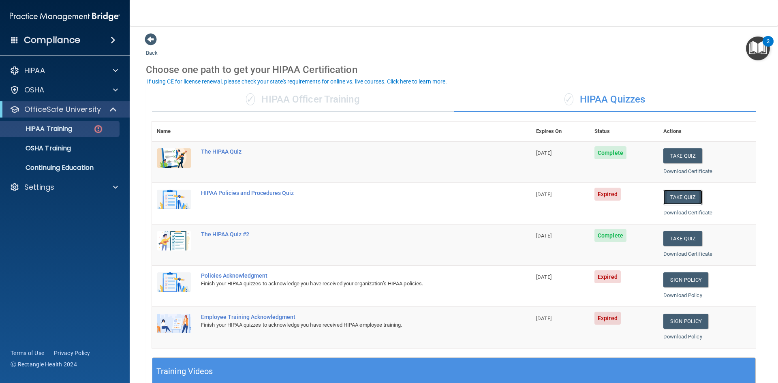
click at [670, 192] on button "Take Quiz" at bounding box center [682, 197] width 39 height 15
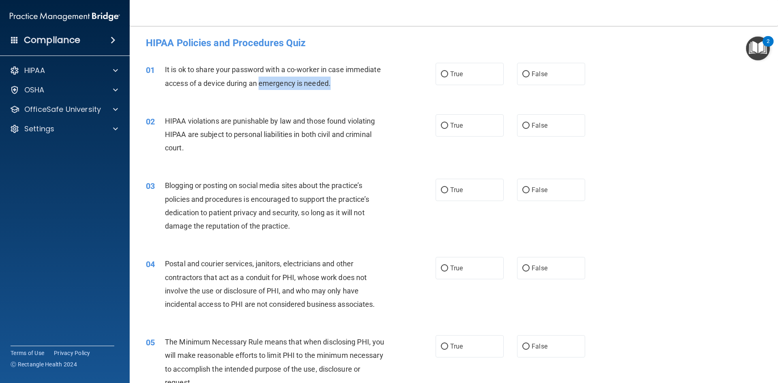
drag, startPoint x: 360, startPoint y: 84, endPoint x: 259, endPoint y: 82, distance: 100.5
click at [259, 82] on div "It is ok to share your password with a co-worker in case immediate access of a …" at bounding box center [278, 76] width 226 height 27
click at [375, 77] on div "It is ok to share your password with a co-worker in case immediate access of a …" at bounding box center [278, 76] width 226 height 27
click at [555, 66] on label "False" at bounding box center [551, 74] width 68 height 22
click at [529, 71] on input "False" at bounding box center [525, 74] width 7 height 6
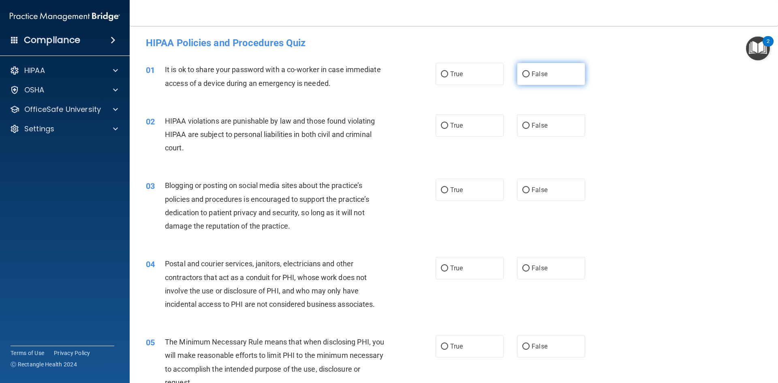
radio input "true"
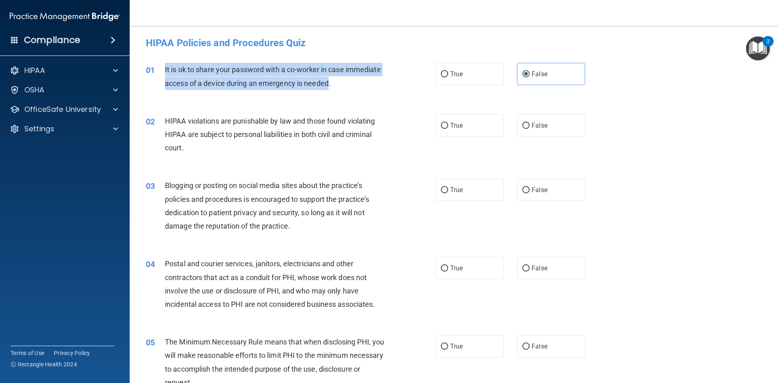
drag, startPoint x: 328, startPoint y: 92, endPoint x: 160, endPoint y: 74, distance: 168.7
click at [160, 74] on div "01 It is ok to share your password with a co-worker in case immediate access of…" at bounding box center [291, 78] width 314 height 31
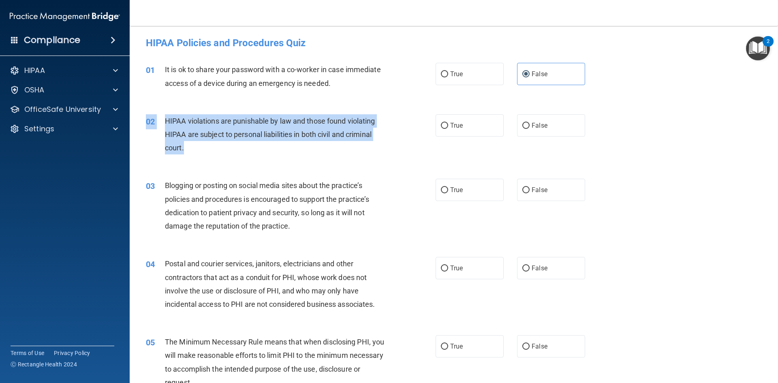
drag, startPoint x: 221, startPoint y: 142, endPoint x: 163, endPoint y: 112, distance: 64.7
click at [163, 112] on div "02 HIPAA violations are punishable by law and those found violating HIPAA are s…" at bounding box center [454, 136] width 628 height 65
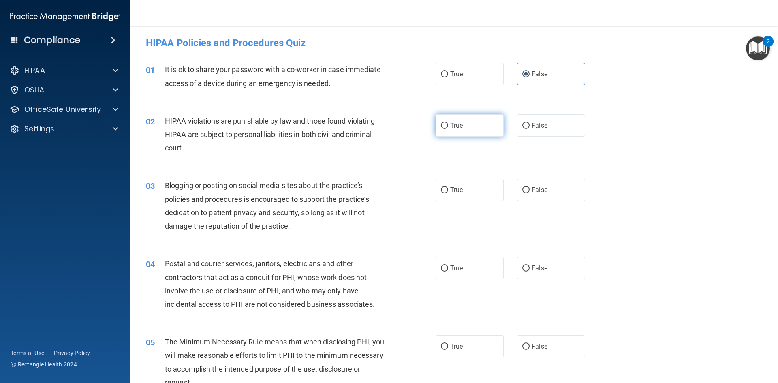
click at [481, 124] on label "True" at bounding box center [469, 125] width 68 height 22
click at [448, 124] on input "True" at bounding box center [444, 126] width 7 height 6
radio input "true"
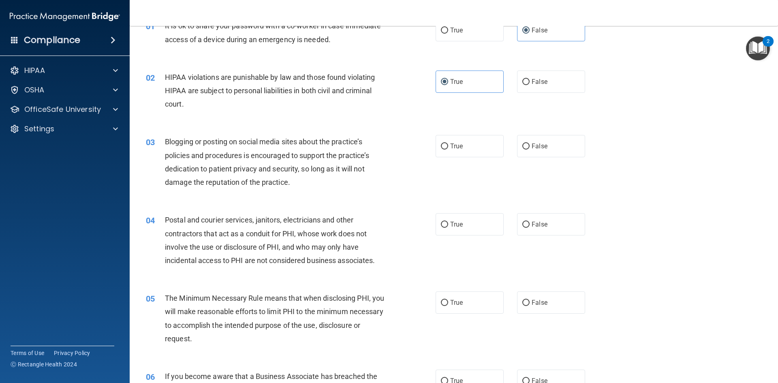
scroll to position [123, 0]
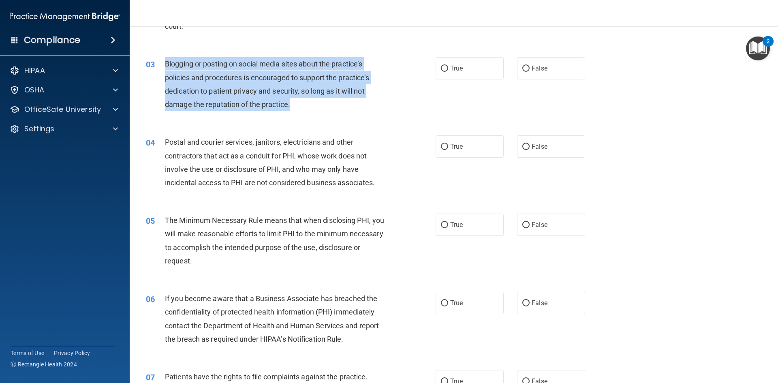
drag, startPoint x: 298, startPoint y: 107, endPoint x: 155, endPoint y: 66, distance: 149.0
click at [155, 66] on div "03 Blogging or posting on social media sites about the practice’s policies and …" at bounding box center [291, 86] width 314 height 58
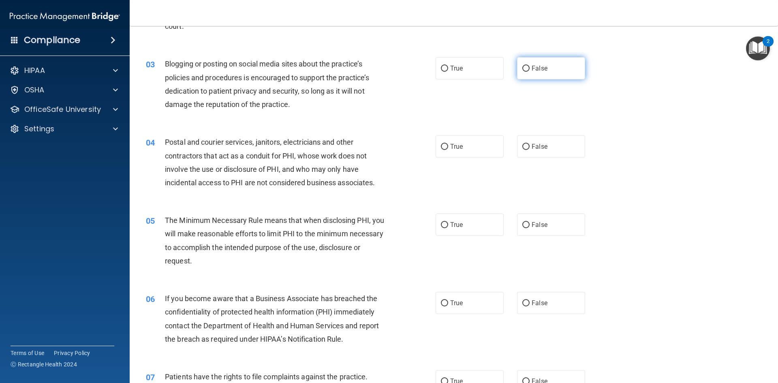
click at [552, 65] on label "False" at bounding box center [551, 68] width 68 height 22
click at [529, 66] on input "False" at bounding box center [525, 69] width 7 height 6
radio input "true"
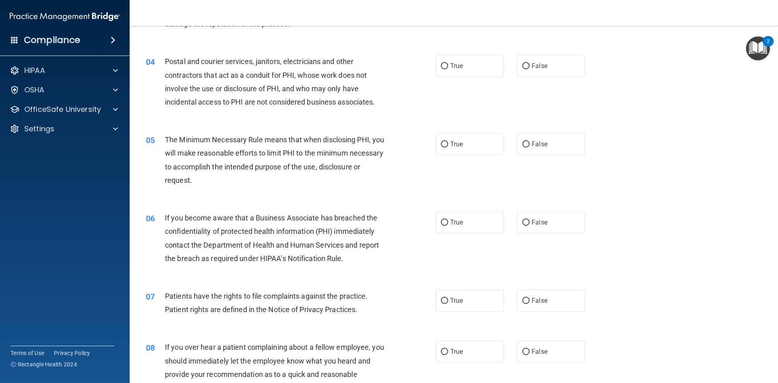
scroll to position [204, 0]
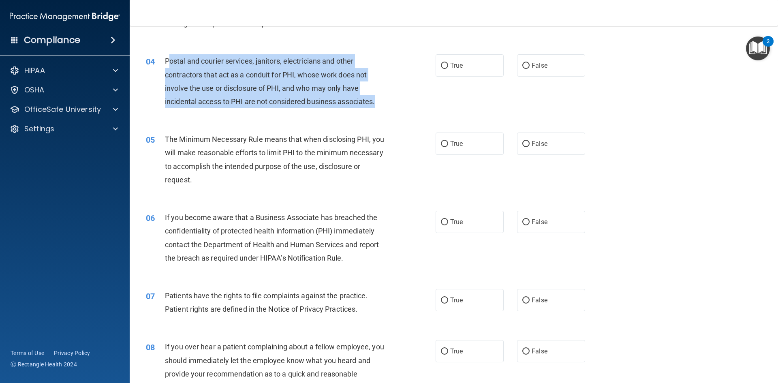
drag, startPoint x: 382, startPoint y: 105, endPoint x: 167, endPoint y: 58, distance: 219.3
click at [167, 58] on div "Postal and courier services, janitors, electricians and other contractors that …" at bounding box center [278, 81] width 226 height 54
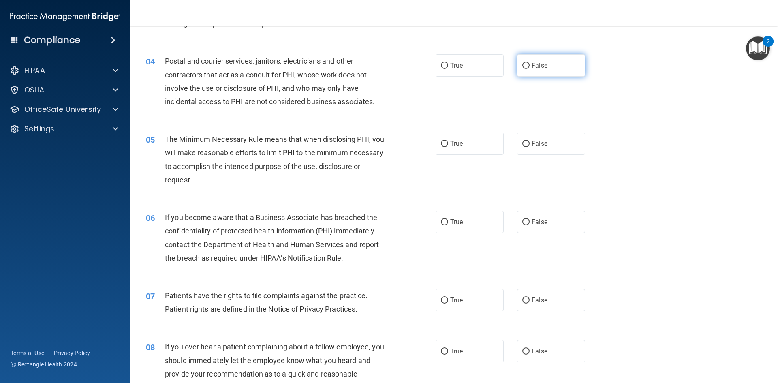
click at [517, 66] on label "False" at bounding box center [551, 65] width 68 height 22
click at [522, 66] on input "False" at bounding box center [525, 66] width 7 height 6
radio input "true"
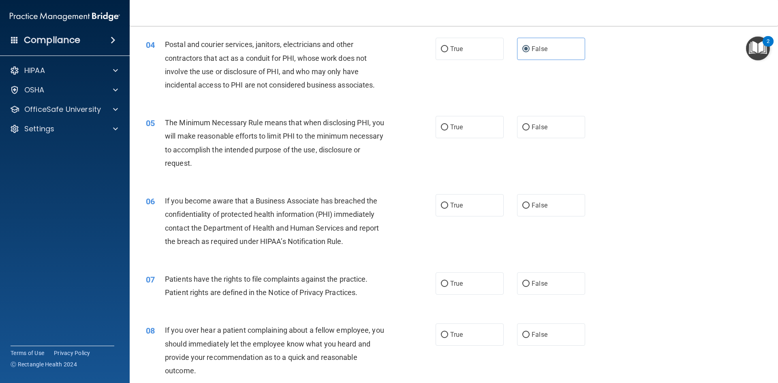
scroll to position [244, 0]
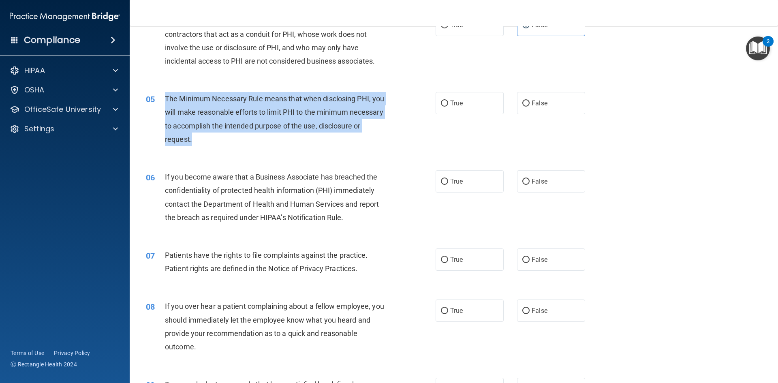
drag, startPoint x: 256, startPoint y: 138, endPoint x: 164, endPoint y: 98, distance: 99.4
click at [165, 98] on div "The Minimum Necessary Rule means that when disclosing PHI, you will make reason…" at bounding box center [278, 119] width 226 height 54
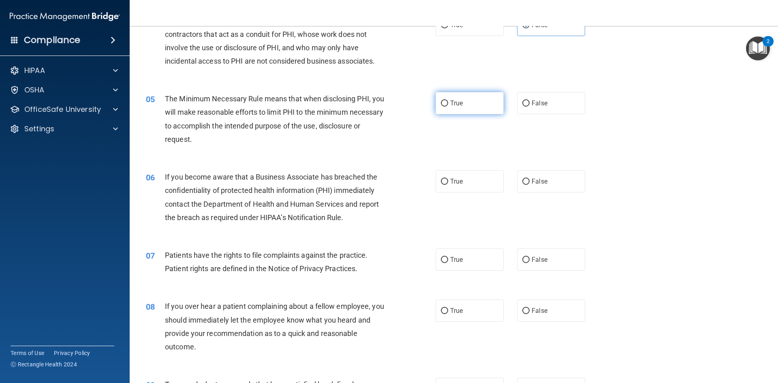
click at [459, 104] on span "True" at bounding box center [456, 103] width 13 height 8
click at [448, 104] on input "True" at bounding box center [444, 103] width 7 height 6
radio input "true"
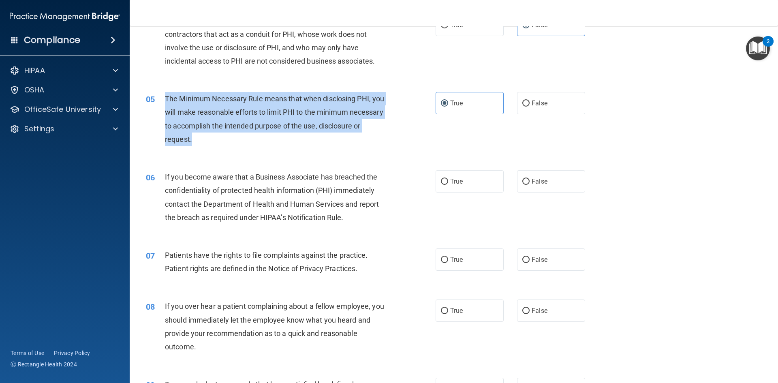
drag, startPoint x: 208, startPoint y: 117, endPoint x: 165, endPoint y: 103, distance: 45.1
click at [165, 103] on div "The Minimum Necessary Rule means that when disclosing PHI, you will make reason…" at bounding box center [278, 119] width 226 height 54
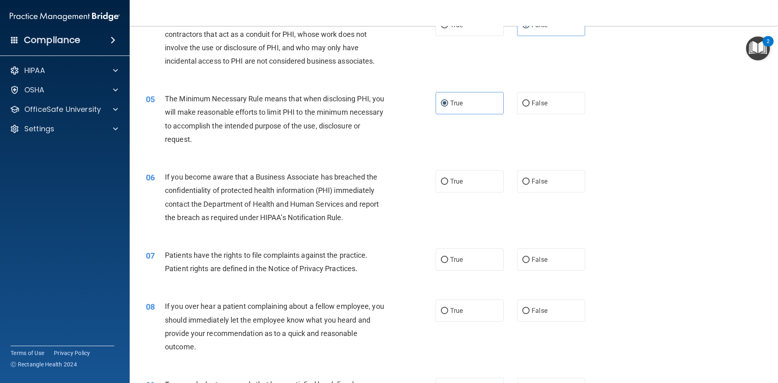
click at [252, 211] on div "If you become aware that a Business Associate has breached the confidentiality …" at bounding box center [278, 197] width 226 height 54
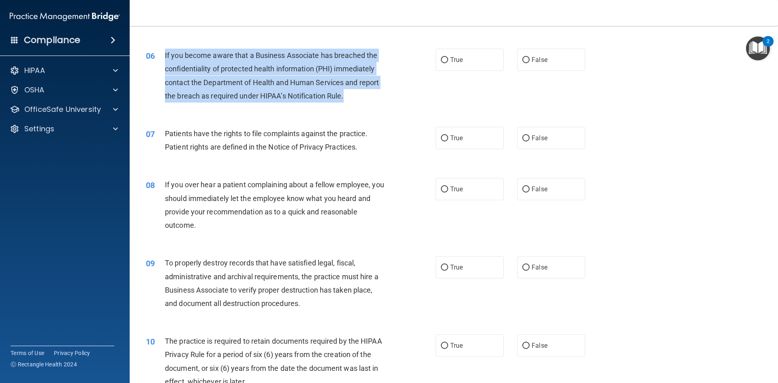
drag, startPoint x: 354, startPoint y: 93, endPoint x: 164, endPoint y: 55, distance: 193.0
click at [165, 55] on div "If you become aware that a Business Associate has breached the confidentiality …" at bounding box center [278, 76] width 226 height 54
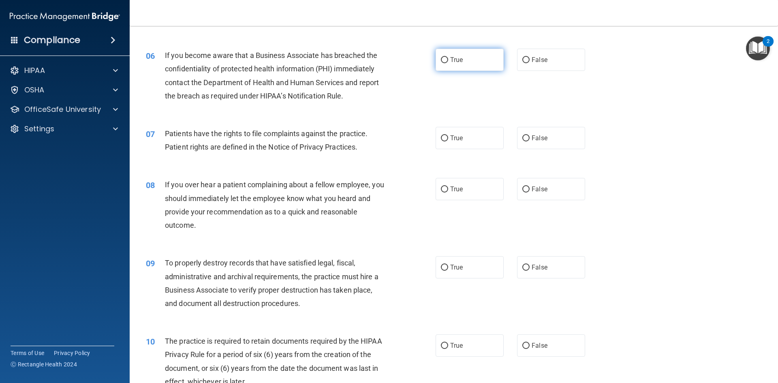
click at [447, 62] on label "True" at bounding box center [469, 60] width 68 height 22
click at [447, 62] on input "True" at bounding box center [444, 60] width 7 height 6
radio input "true"
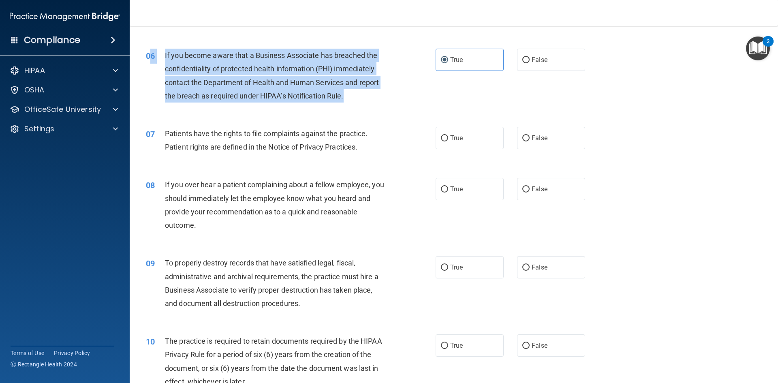
drag, startPoint x: 361, startPoint y: 95, endPoint x: 154, endPoint y: 49, distance: 212.0
click at [154, 49] on div "06 If you become aware that a Business Associate has breached the confidentiali…" at bounding box center [291, 78] width 314 height 58
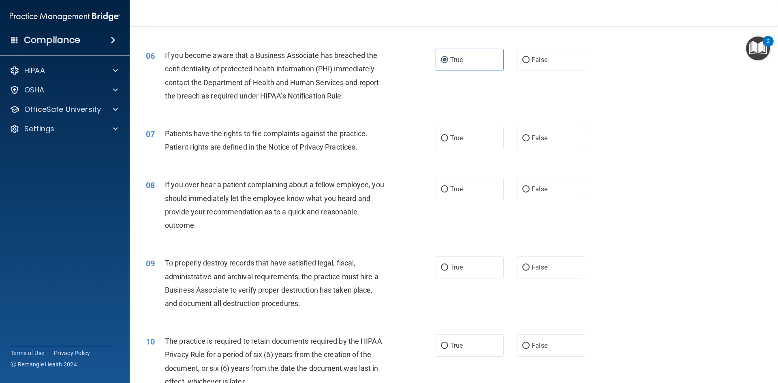
click at [212, 112] on div "06 If you become aware that a Business Associate has breached the confidentiali…" at bounding box center [454, 77] width 628 height 78
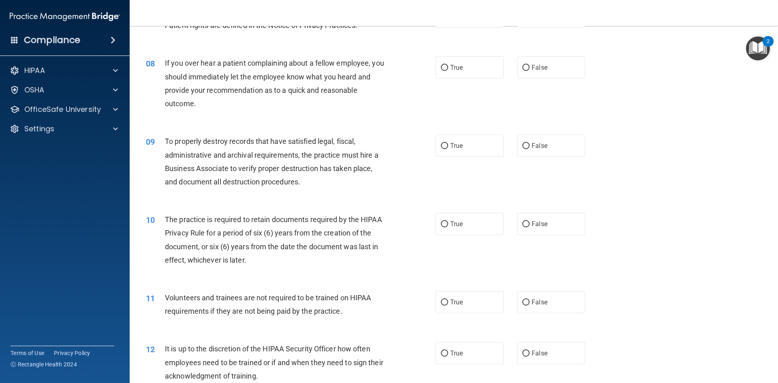
scroll to position [447, 0]
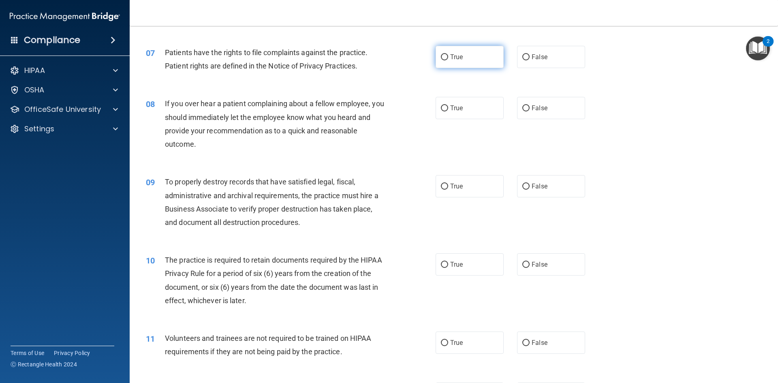
click at [470, 62] on label "True" at bounding box center [469, 57] width 68 height 22
click at [448, 60] on input "True" at bounding box center [444, 57] width 7 height 6
radio input "true"
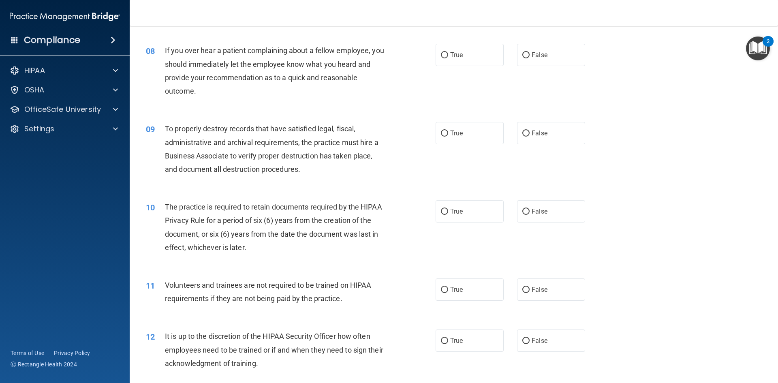
drag, startPoint x: 369, startPoint y: 114, endPoint x: 369, endPoint y: 124, distance: 9.7
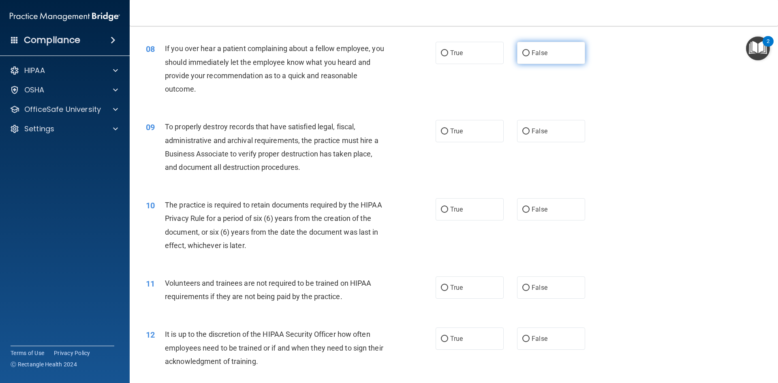
click at [554, 57] on label "False" at bounding box center [551, 53] width 68 height 22
click at [529, 56] on input "False" at bounding box center [525, 53] width 7 height 6
radio input "true"
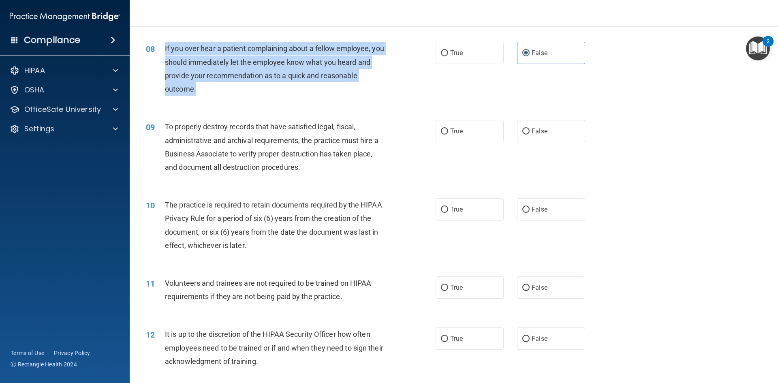
drag, startPoint x: 215, startPoint y: 94, endPoint x: 164, endPoint y: 52, distance: 65.6
click at [165, 52] on div "If you over hear a patient complaining about a fellow employee, you should imme…" at bounding box center [278, 69] width 226 height 54
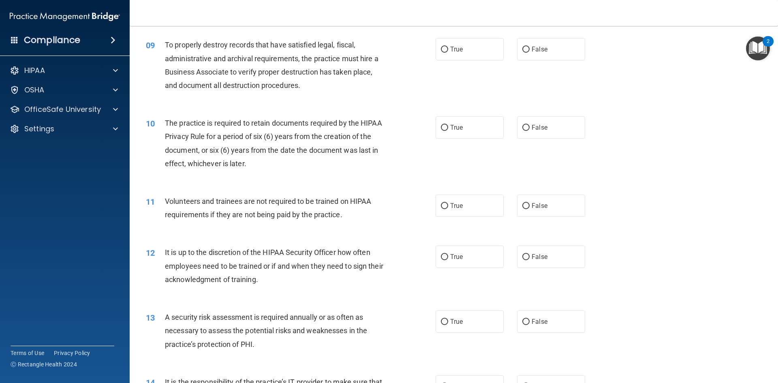
drag, startPoint x: 329, startPoint y: 131, endPoint x: 328, endPoint y: 147, distance: 16.2
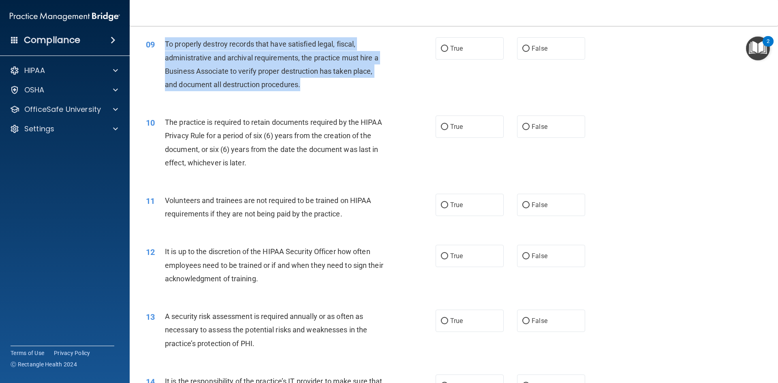
drag, startPoint x: 305, startPoint y: 88, endPoint x: 159, endPoint y: 43, distance: 153.3
click at [159, 43] on div "09 To properly destroy records that have satisfied legal, fiscal, administrativ…" at bounding box center [291, 66] width 314 height 58
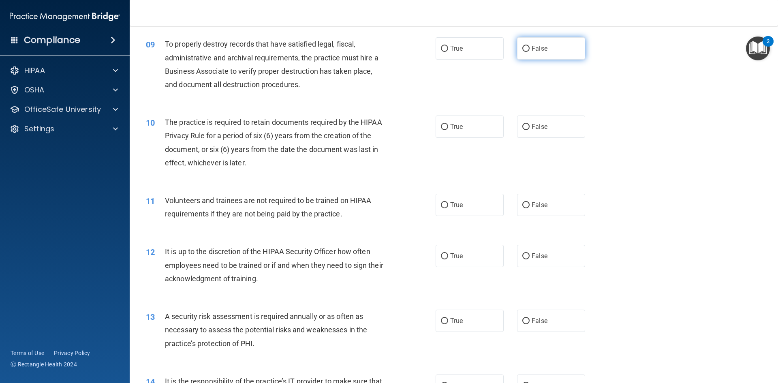
click at [534, 49] on span "False" at bounding box center [539, 49] width 16 height 8
click at [529, 49] on input "False" at bounding box center [525, 49] width 7 height 6
radio input "true"
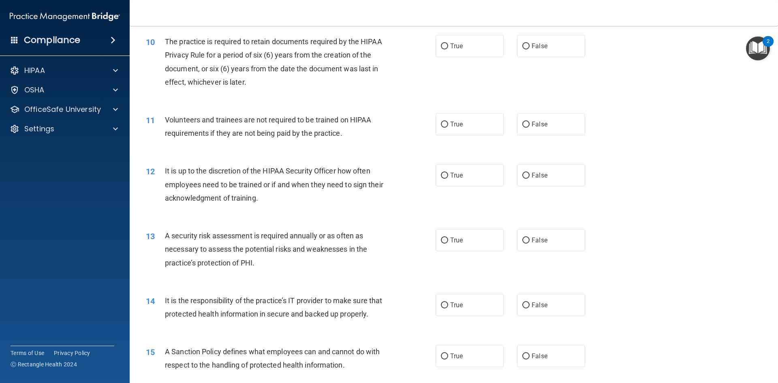
scroll to position [666, 0]
click at [517, 52] on label "False" at bounding box center [551, 45] width 68 height 22
click at [522, 49] on input "False" at bounding box center [525, 46] width 7 height 6
radio input "true"
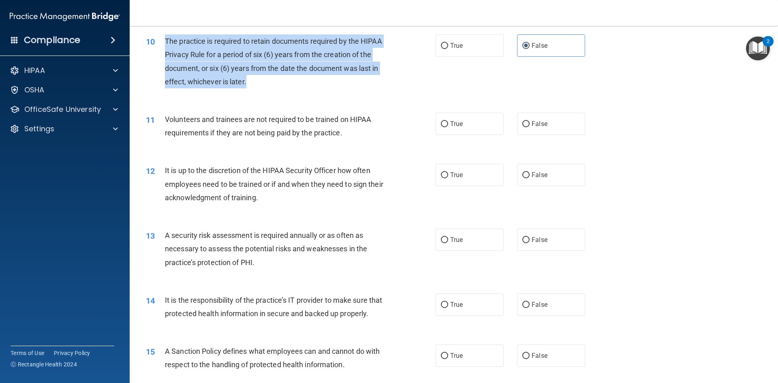
drag, startPoint x: 287, startPoint y: 81, endPoint x: 164, endPoint y: 37, distance: 130.4
click at [164, 37] on div "10 The practice is required to retain documents required by the HIPAA Privacy R…" at bounding box center [291, 63] width 314 height 58
click at [421, 48] on div "10 The practice is required to retain documents required by the HIPAA Privacy R…" at bounding box center [291, 63] width 314 height 58
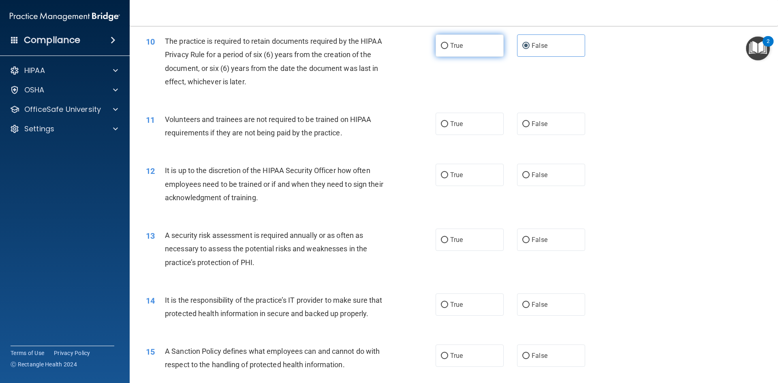
click at [444, 49] on input "True" at bounding box center [444, 46] width 7 height 6
radio input "true"
radio input "false"
click at [359, 145] on div "11 Volunteers and trainees are not required to be trained on HIPAA requirements…" at bounding box center [454, 127] width 628 height 51
click at [545, 118] on label "False" at bounding box center [551, 124] width 68 height 22
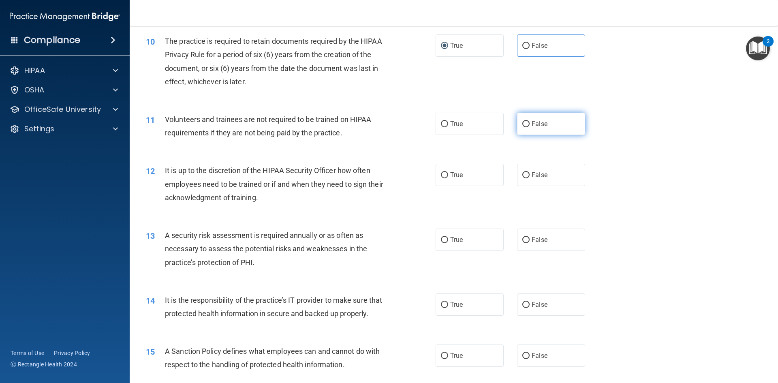
click at [529, 121] on input "False" at bounding box center [525, 124] width 7 height 6
radio input "true"
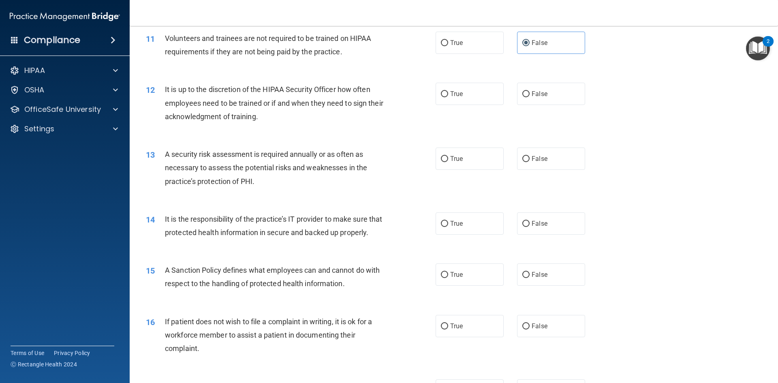
scroll to position [787, 0]
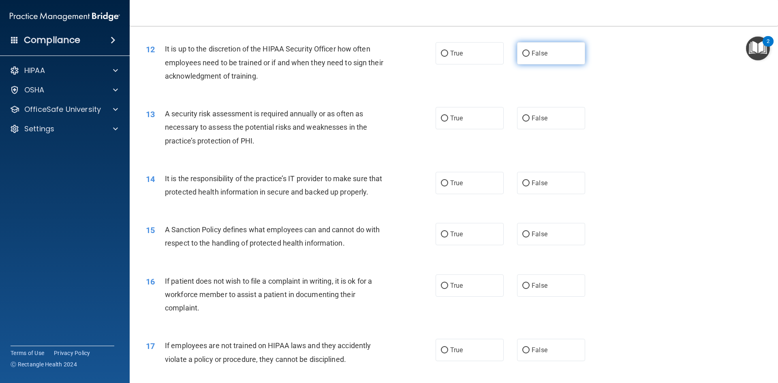
click at [531, 58] on label "False" at bounding box center [551, 53] width 68 height 22
click at [529, 57] on input "False" at bounding box center [525, 54] width 7 height 6
radio input "true"
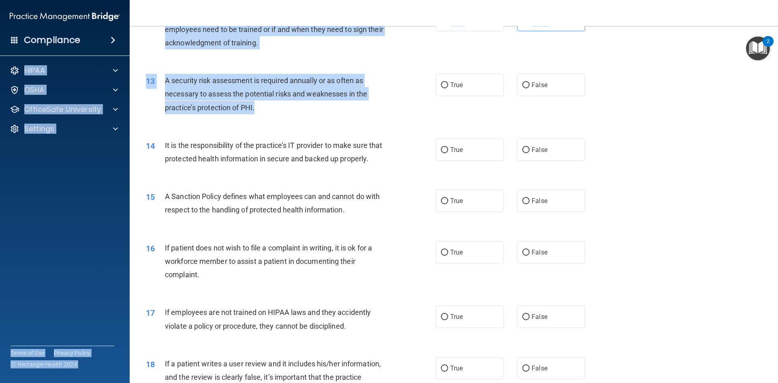
scroll to position [807, 0]
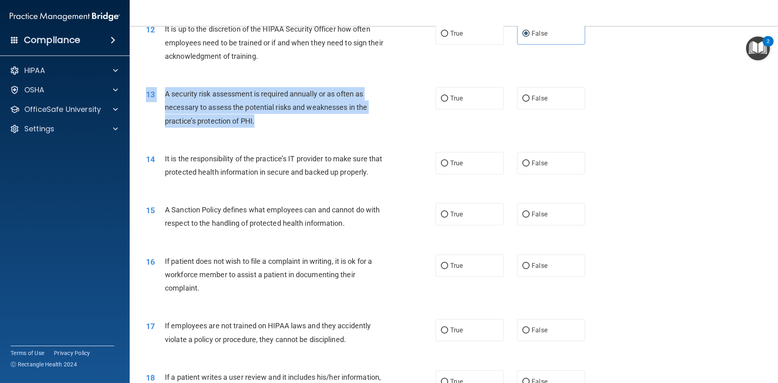
drag, startPoint x: 271, startPoint y: 61, endPoint x: 159, endPoint y: 85, distance: 114.3
click at [159, 85] on div "13 A security risk assessment is required annually or as often as necessary to …" at bounding box center [454, 109] width 628 height 65
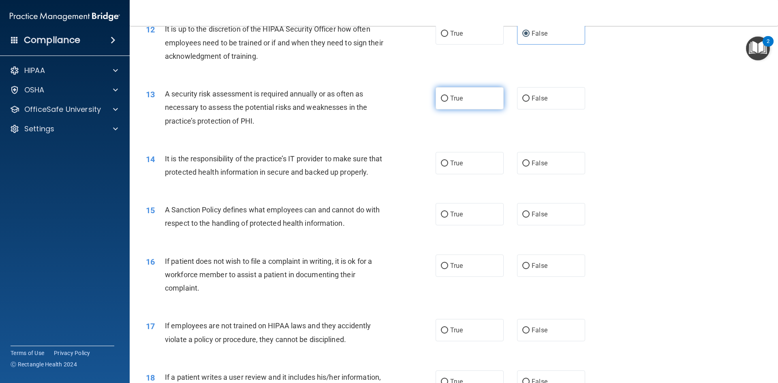
click at [451, 90] on label "True" at bounding box center [469, 98] width 68 height 22
click at [448, 96] on input "True" at bounding box center [444, 99] width 7 height 6
radio input "true"
click at [277, 179] on div "It is the responsibility of the practice’s IT provider to make sure that protec…" at bounding box center [278, 165] width 226 height 27
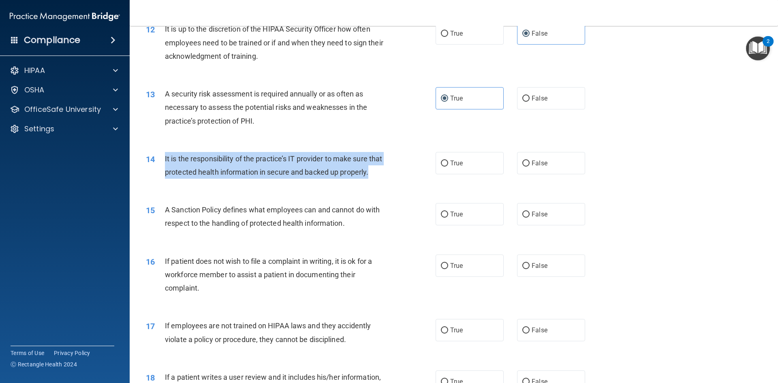
drag, startPoint x: 250, startPoint y: 187, endPoint x: 161, endPoint y: 159, distance: 93.1
click at [161, 159] on div "14 It is the responsibility of the practice’s IT provider to make sure that pro…" at bounding box center [291, 167] width 314 height 31
click at [476, 170] on label "True" at bounding box center [469, 163] width 68 height 22
click at [448, 166] on input "True" at bounding box center [444, 163] width 7 height 6
radio input "true"
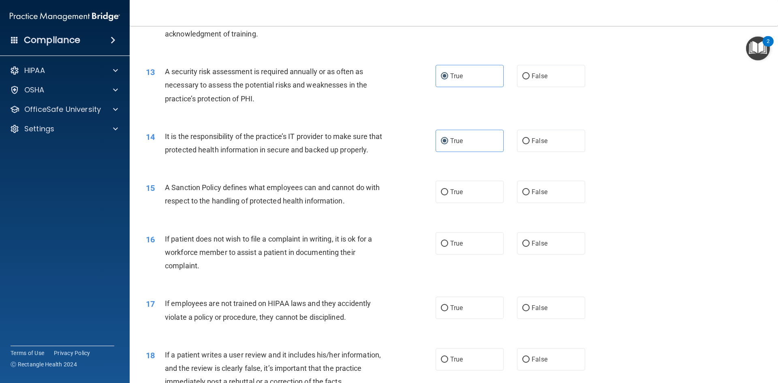
scroll to position [847, 0]
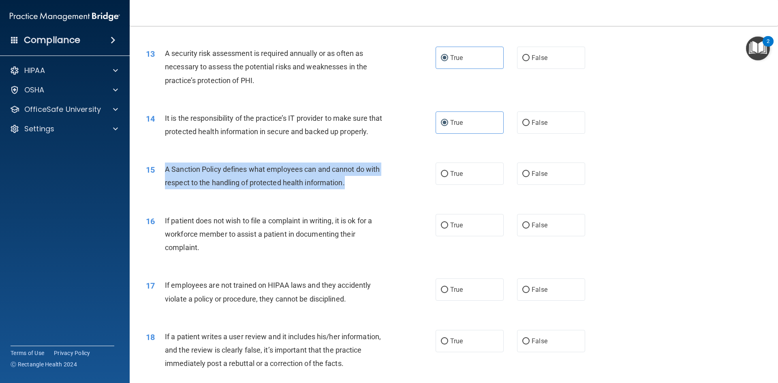
drag, startPoint x: 355, startPoint y: 198, endPoint x: 160, endPoint y: 184, distance: 196.2
click at [160, 184] on div "15 A Sanction Policy defines what employees can and cannot do with respect to t…" at bounding box center [291, 177] width 314 height 31
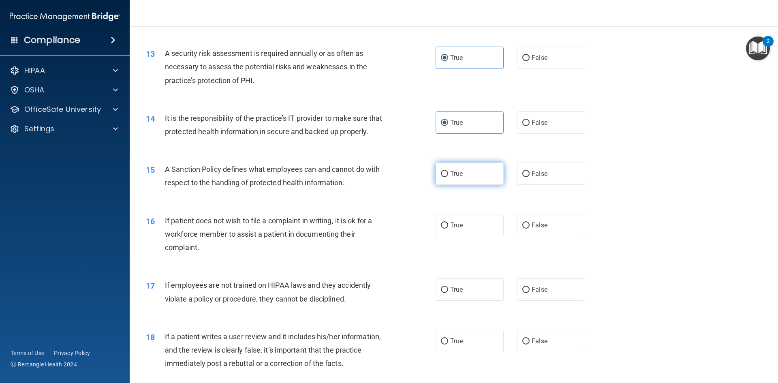
click at [466, 185] on label "True" at bounding box center [469, 173] width 68 height 22
click at [448, 177] on input "True" at bounding box center [444, 174] width 7 height 6
radio input "true"
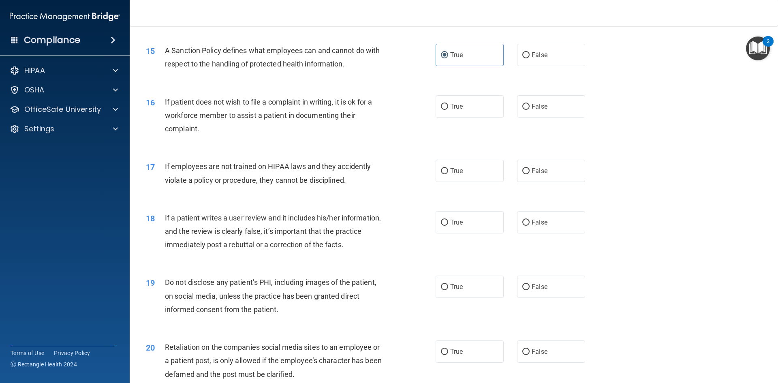
scroll to position [969, 0]
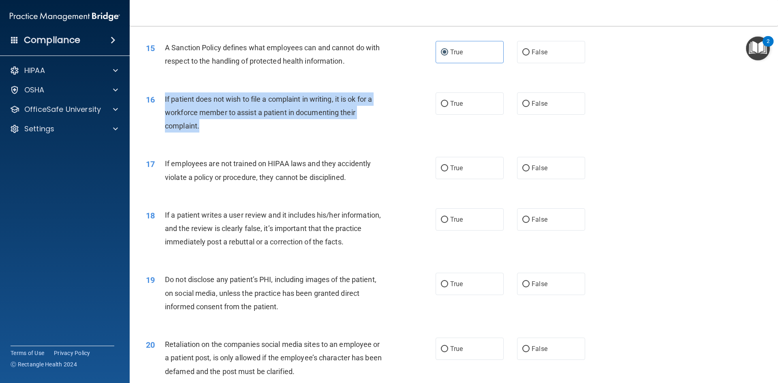
drag, startPoint x: 216, startPoint y: 144, endPoint x: 161, endPoint y: 112, distance: 63.5
click at [161, 112] on div "16 If patient does not wish to file a complaint in writing, it is ok for a work…" at bounding box center [291, 114] width 314 height 45
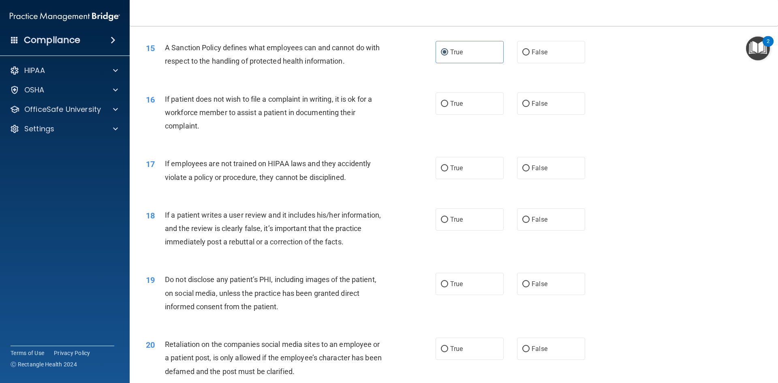
click at [471, 128] on div "16 If patient does not wish to file a complaint in writing, it is ok for a work…" at bounding box center [454, 114] width 628 height 65
click at [455, 112] on label "True" at bounding box center [469, 103] width 68 height 22
click at [448, 107] on input "True" at bounding box center [444, 104] width 7 height 6
radio input "true"
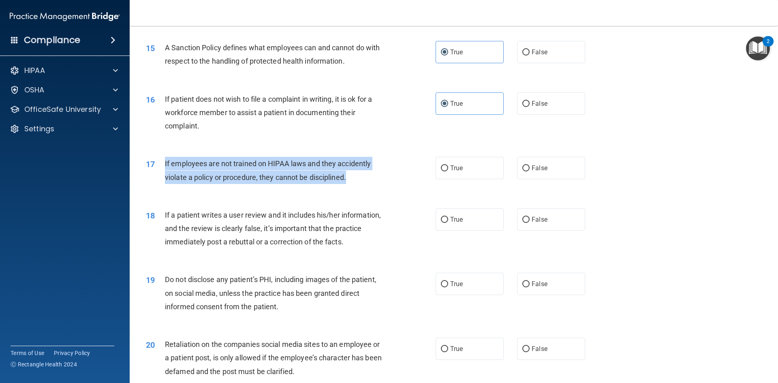
drag, startPoint x: 373, startPoint y: 196, endPoint x: 160, endPoint y: 173, distance: 214.0
click at [160, 173] on div "17 If employees are not trained on HIPAA laws and they accidently violate a pol…" at bounding box center [291, 172] width 314 height 31
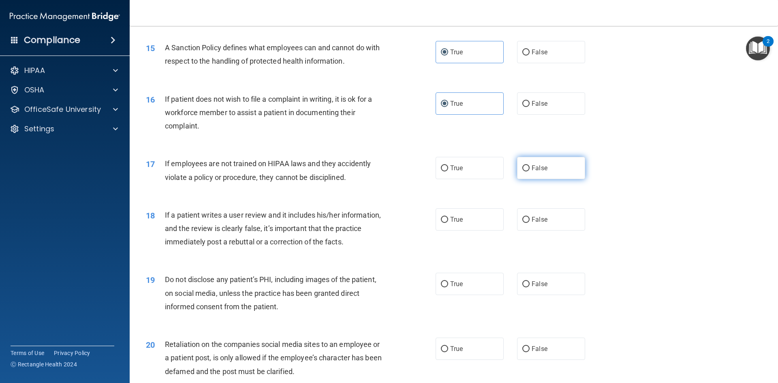
click at [543, 179] on label "False" at bounding box center [551, 168] width 68 height 22
click at [529, 171] on input "False" at bounding box center [525, 168] width 7 height 6
radio input "true"
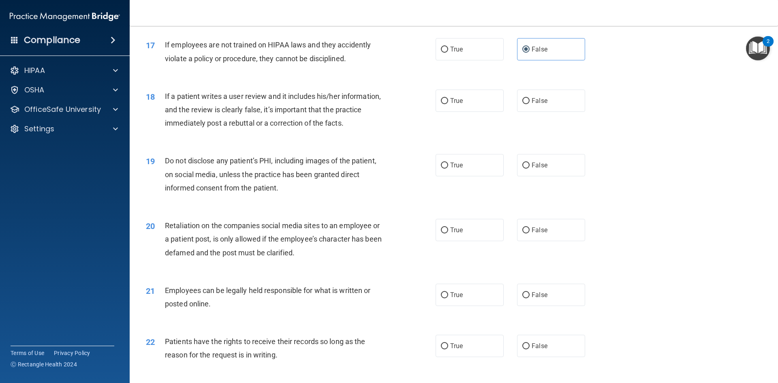
scroll to position [1090, 0]
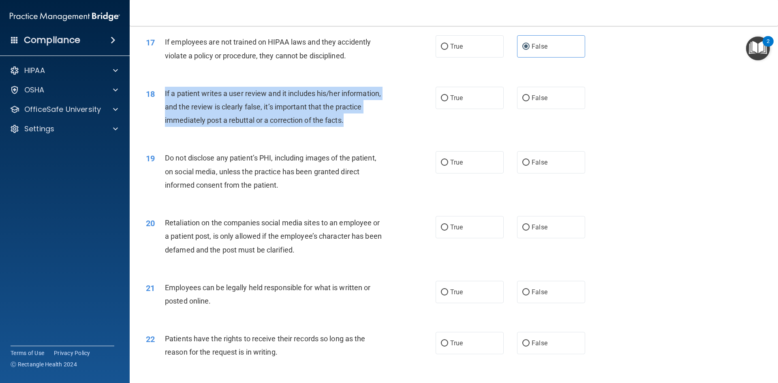
drag, startPoint x: 379, startPoint y: 139, endPoint x: 160, endPoint y: 105, distance: 222.3
click at [160, 105] on div "18 If a patient writes a user review and it includes his/her information, and t…" at bounding box center [291, 109] width 314 height 45
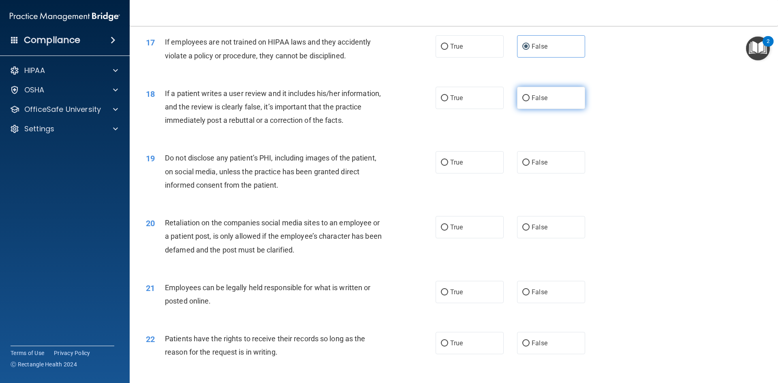
click at [537, 105] on label "False" at bounding box center [551, 98] width 68 height 22
click at [529, 101] on input "False" at bounding box center [525, 98] width 7 height 6
radio input "true"
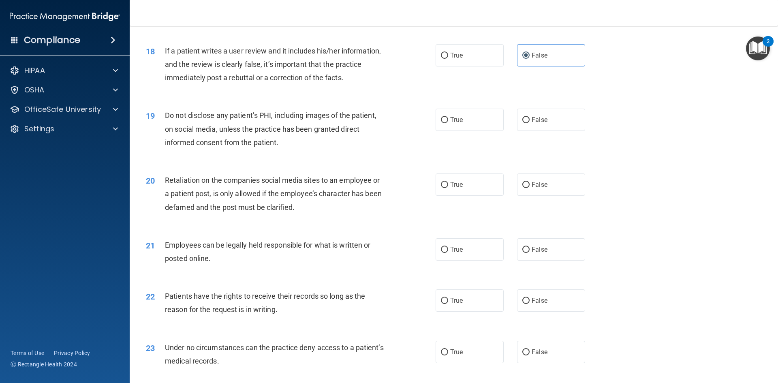
scroll to position [1212, 0]
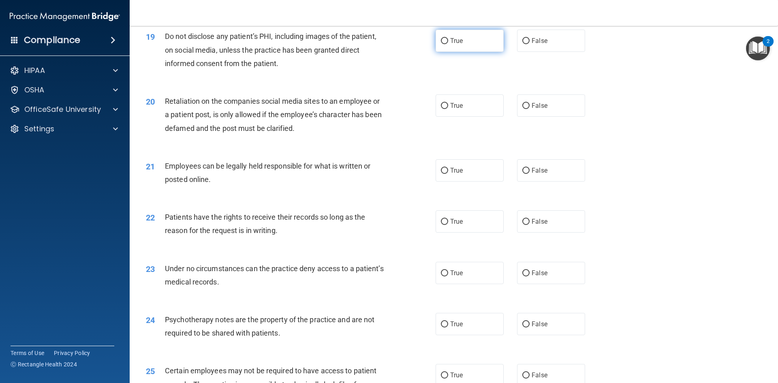
click at [472, 52] on label "True" at bounding box center [469, 41] width 68 height 22
click at [448, 44] on input "True" at bounding box center [444, 41] width 7 height 6
radio input "true"
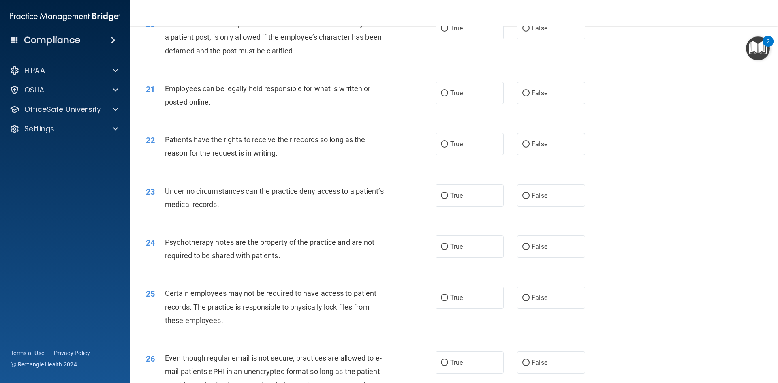
scroll to position [1293, 0]
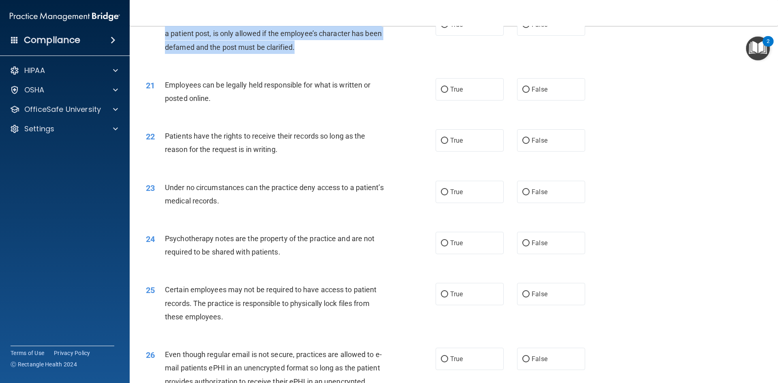
drag, startPoint x: 320, startPoint y: 68, endPoint x: 158, endPoint y: 39, distance: 164.6
click at [158, 39] on div "20 Retaliation on the companies social media sites to an employee or a patient …" at bounding box center [291, 35] width 314 height 45
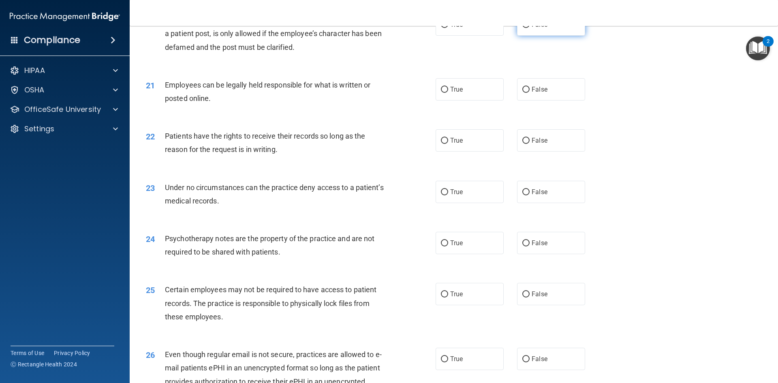
click at [537, 28] on span "False" at bounding box center [539, 25] width 16 height 8
click at [529, 28] on input "False" at bounding box center [525, 25] width 7 height 6
radio input "true"
drag, startPoint x: 270, startPoint y: 105, endPoint x: 156, endPoint y: 93, distance: 114.9
click at [156, 93] on div "21 Employees can be legally held responsible for what is written or posted onli…" at bounding box center [291, 93] width 314 height 31
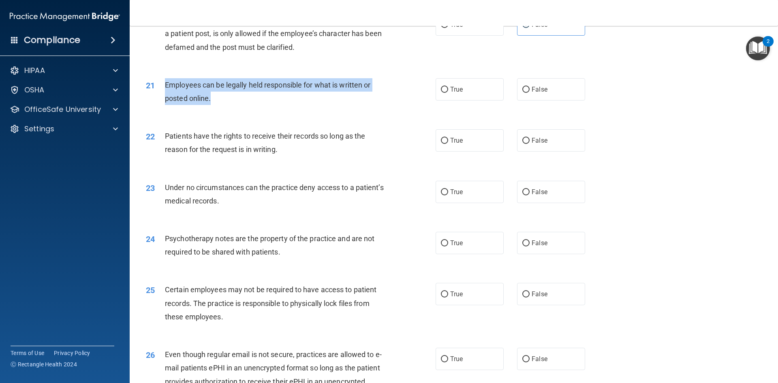
drag, startPoint x: 230, startPoint y: 122, endPoint x: 158, endPoint y: 102, distance: 74.9
click at [158, 102] on div "21 Employees can be legally held responsible for what is written or posted onli…" at bounding box center [291, 93] width 314 height 31
click at [484, 100] on label "True" at bounding box center [469, 89] width 68 height 22
click at [448, 93] on input "True" at bounding box center [444, 90] width 7 height 6
radio input "true"
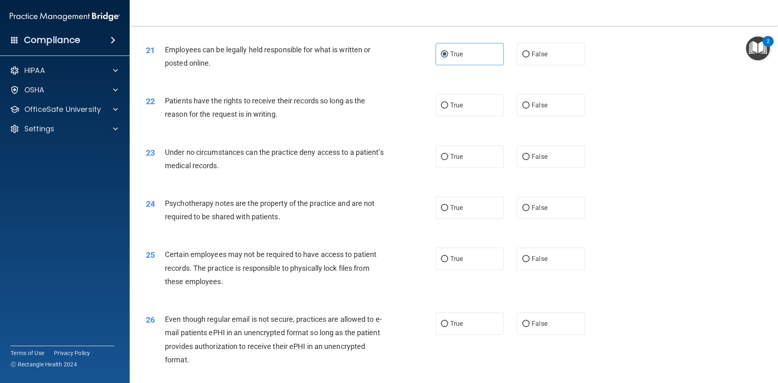
scroll to position [1374, 0]
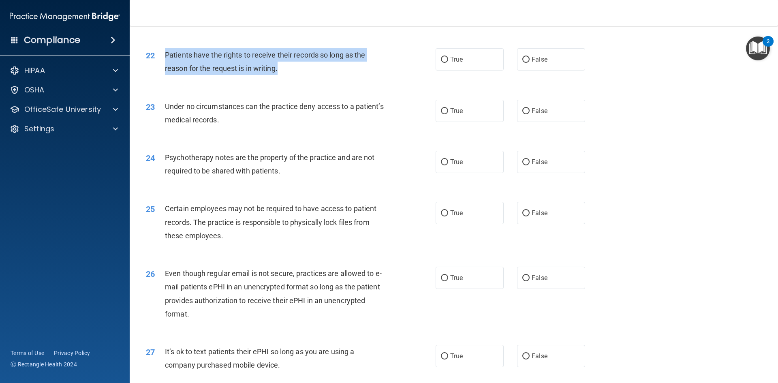
drag, startPoint x: 298, startPoint y: 83, endPoint x: 163, endPoint y: 71, distance: 135.1
click at [163, 71] on div "22 Patients have the rights to receive their records so long as the reason for …" at bounding box center [291, 63] width 314 height 31
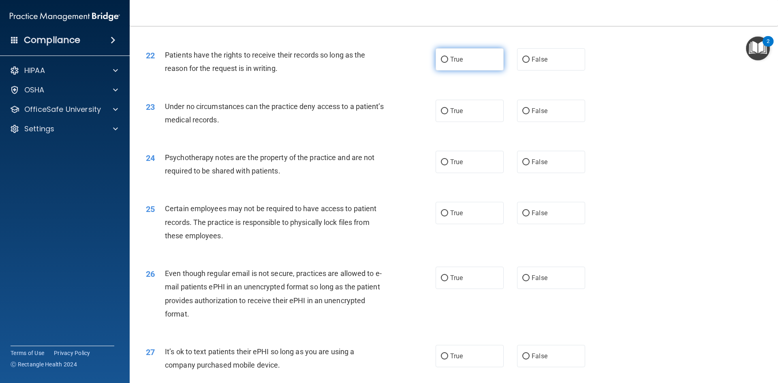
click at [435, 70] on label "True" at bounding box center [469, 59] width 68 height 22
click at [441, 63] on input "True" at bounding box center [444, 60] width 7 height 6
radio input "true"
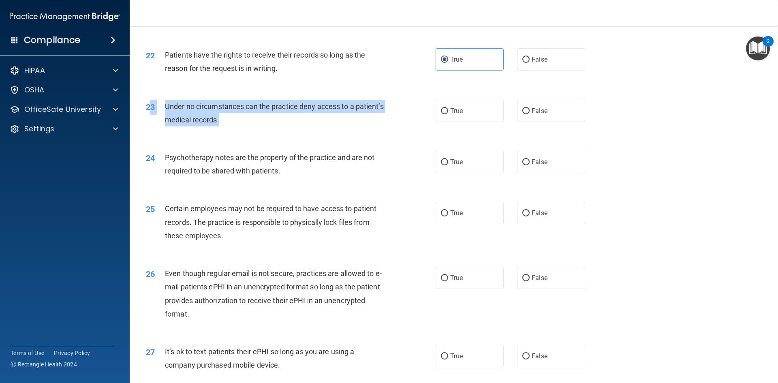
drag, startPoint x: 257, startPoint y: 137, endPoint x: 153, endPoint y: 116, distance: 106.3
click at [153, 116] on div "23 Under no circumstances can the practice deny access to a patient’s medical r…" at bounding box center [291, 115] width 314 height 31
click at [188, 122] on span "Under no circumstances can the practice deny access to a patient’s medical reco…" at bounding box center [274, 113] width 219 height 22
drag, startPoint x: 264, startPoint y: 136, endPoint x: 161, endPoint y: 120, distance: 104.1
click at [161, 120] on div "23 Under no circumstances can the practice deny access to a patient’s medical r…" at bounding box center [291, 115] width 314 height 31
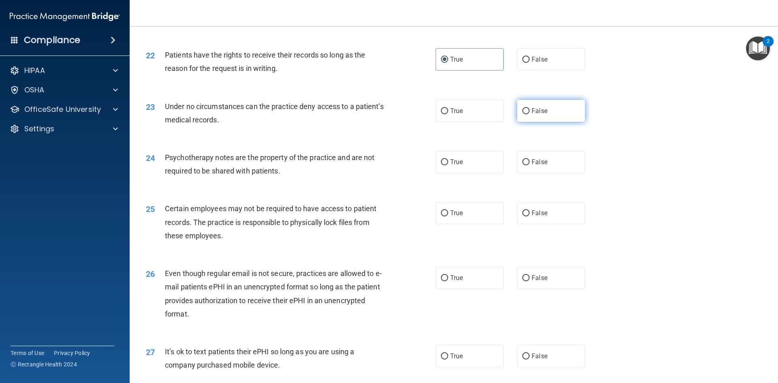
click at [532, 122] on label "False" at bounding box center [551, 111] width 68 height 22
click at [529, 114] on input "False" at bounding box center [525, 111] width 7 height 6
radio input "true"
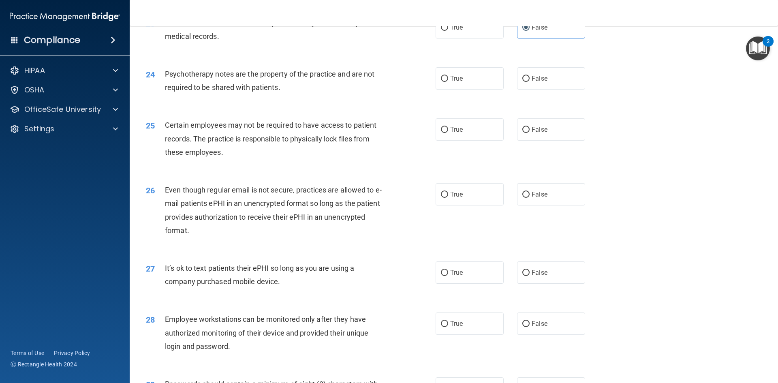
scroll to position [1496, 0]
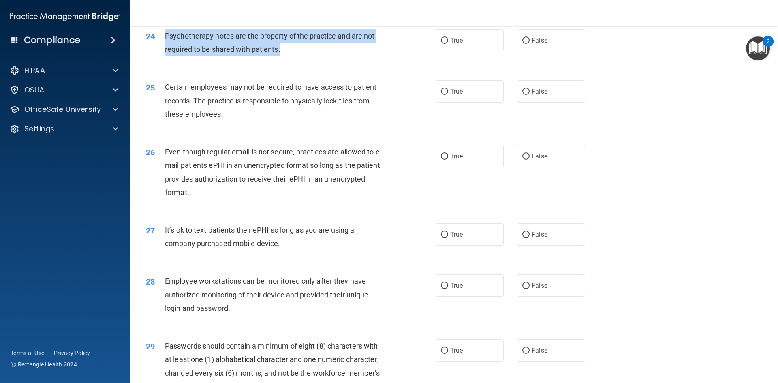
drag, startPoint x: 290, startPoint y: 68, endPoint x: 163, endPoint y: 52, distance: 128.2
click at [163, 52] on div "24 Psychotherapy notes are the property of the practice and are not required to…" at bounding box center [291, 44] width 314 height 31
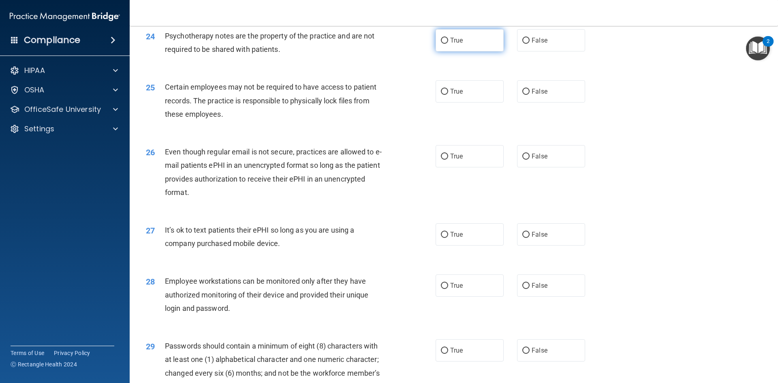
click at [489, 51] on label "True" at bounding box center [469, 40] width 68 height 22
click at [448, 44] on input "True" at bounding box center [444, 41] width 7 height 6
radio input "true"
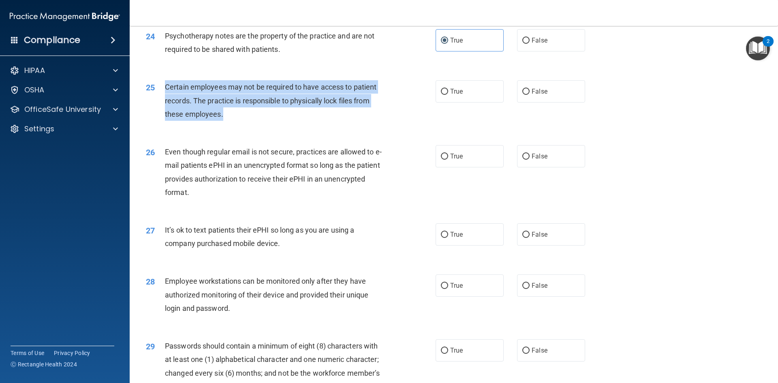
drag, startPoint x: 332, startPoint y: 128, endPoint x: 160, endPoint y: 101, distance: 174.6
click at [160, 101] on div "25 Certain employees may not be required to have access to patient records. The…" at bounding box center [291, 102] width 314 height 45
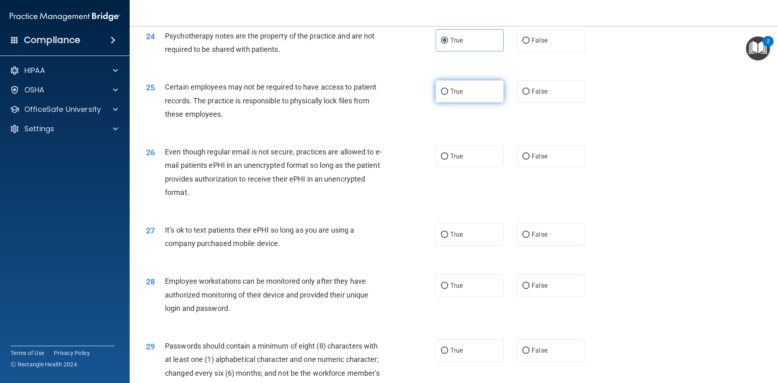
click at [471, 100] on label "True" at bounding box center [469, 91] width 68 height 22
click at [448, 95] on input "True" at bounding box center [444, 92] width 7 height 6
radio input "true"
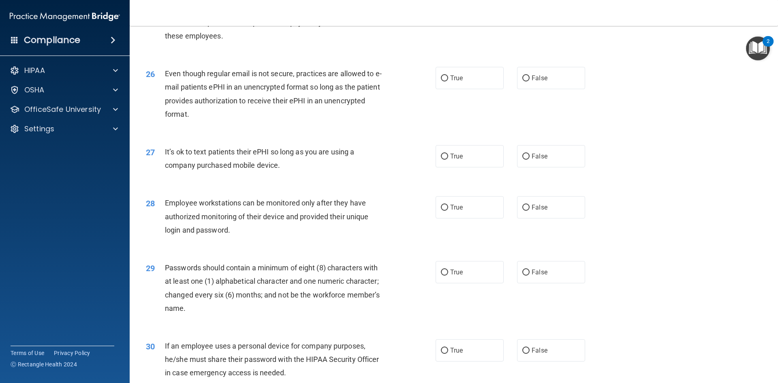
scroll to position [1577, 0]
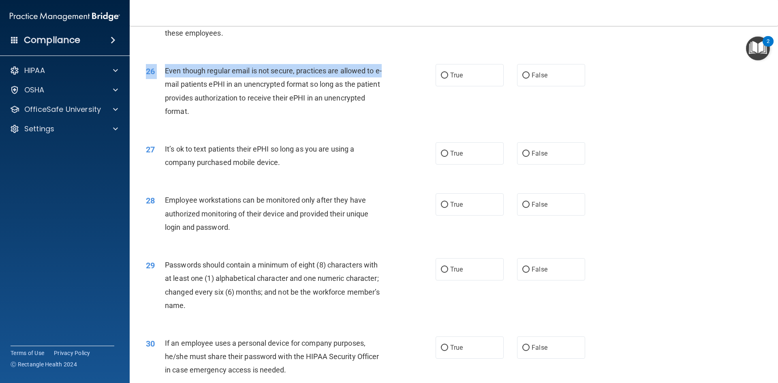
drag, startPoint x: 207, startPoint y: 128, endPoint x: 179, endPoint y: 111, distance: 32.5
click at [160, 100] on div "26 Even though regular email is not secure, practices are allowed to e-mail pat…" at bounding box center [454, 93] width 628 height 78
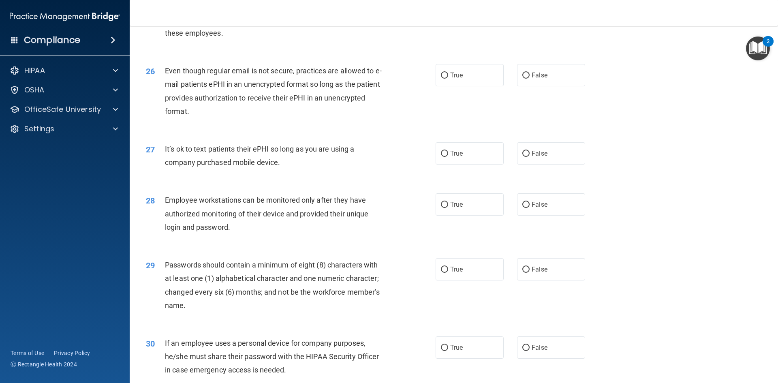
click at [180, 111] on span "Even though regular email is not secure, practices are allowed to e-mail patien…" at bounding box center [273, 90] width 217 height 49
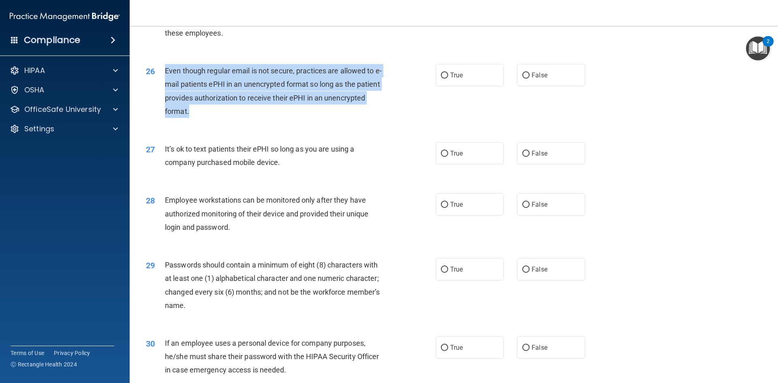
drag, startPoint x: 195, startPoint y: 119, endPoint x: 166, endPoint y: 81, distance: 46.8
click at [166, 81] on div "26 Even though regular email is not secure, practices are allowed to e-mail pat…" at bounding box center [291, 93] width 314 height 58
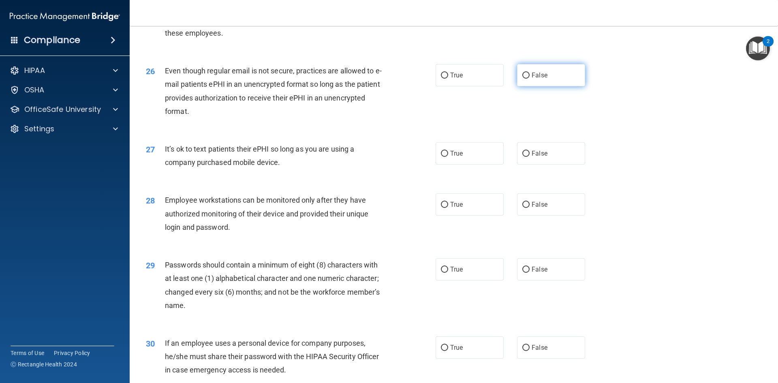
click at [536, 79] on span "False" at bounding box center [539, 75] width 16 height 8
click at [529, 79] on input "False" at bounding box center [525, 76] width 7 height 6
radio input "true"
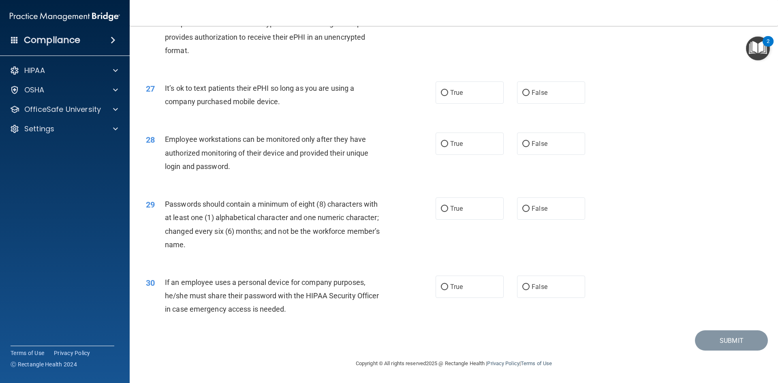
drag, startPoint x: 312, startPoint y: 102, endPoint x: 165, endPoint y: 90, distance: 147.9
click at [165, 90] on div "It’s ok to text patients their ePHI so long as you are using a company purchase…" at bounding box center [278, 94] width 226 height 27
click at [544, 104] on div "27 It’s ok to text patients their ePHI so long as you are using a company purch…" at bounding box center [454, 96] width 628 height 51
click at [532, 93] on span "False" at bounding box center [539, 93] width 16 height 8
click at [529, 93] on input "False" at bounding box center [525, 93] width 7 height 6
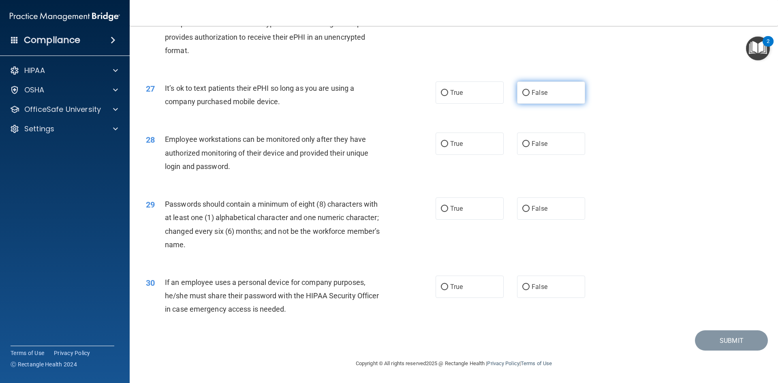
radio input "true"
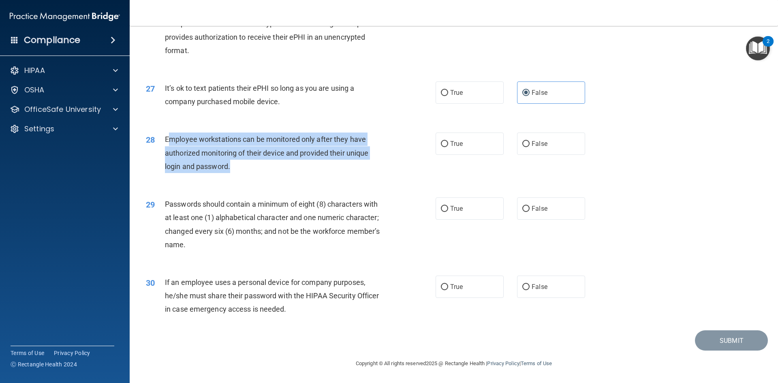
drag, startPoint x: 252, startPoint y: 171, endPoint x: 170, endPoint y: 141, distance: 87.9
click at [170, 141] on div "Employee workstations can be monitored only after they have authorized monitori…" at bounding box center [278, 152] width 226 height 41
click at [170, 141] on span "Employee workstations can be monitored only after they have authorized monitori…" at bounding box center [266, 152] width 203 height 35
drag, startPoint x: 252, startPoint y: 169, endPoint x: 164, endPoint y: 143, distance: 91.8
click at [164, 143] on div "28 Employee workstations can be monitored only after they have authorized monit…" at bounding box center [291, 154] width 314 height 45
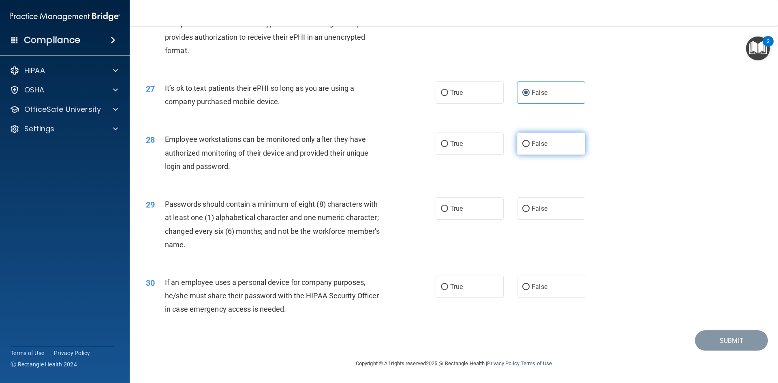
click at [558, 141] on label "False" at bounding box center [551, 143] width 68 height 22
click at [529, 141] on input "False" at bounding box center [525, 144] width 7 height 6
radio input "true"
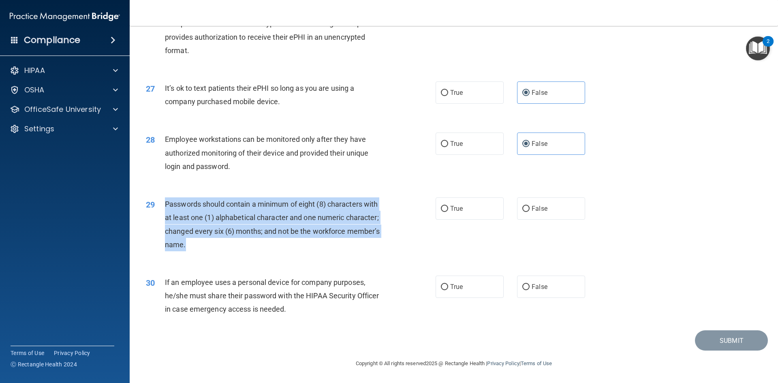
drag, startPoint x: 256, startPoint y: 246, endPoint x: 161, endPoint y: 210, distance: 101.4
click at [161, 210] on div "29 Passwords should contain a minimum of eight (8) characters with at least one…" at bounding box center [291, 226] width 314 height 58
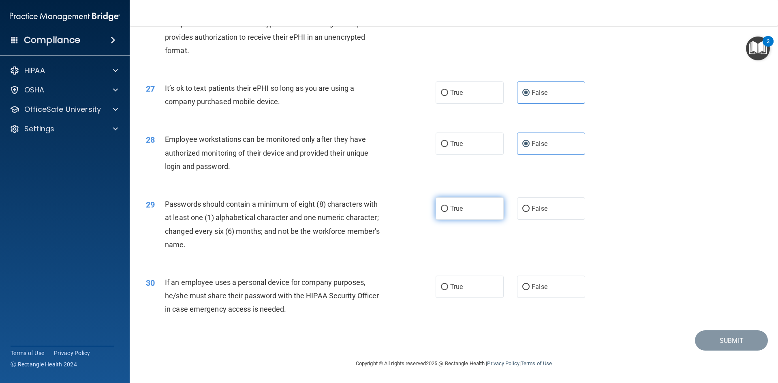
click at [463, 203] on label "True" at bounding box center [469, 208] width 68 height 22
click at [448, 206] on input "True" at bounding box center [444, 209] width 7 height 6
radio input "true"
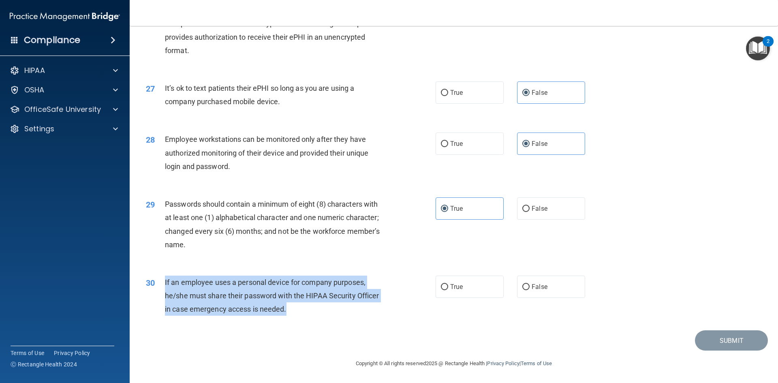
drag, startPoint x: 299, startPoint y: 318, endPoint x: 157, endPoint y: 287, distance: 145.8
click at [157, 287] on div "30 If an employee uses a personal device for company purposes, he/she must shar…" at bounding box center [291, 297] width 314 height 45
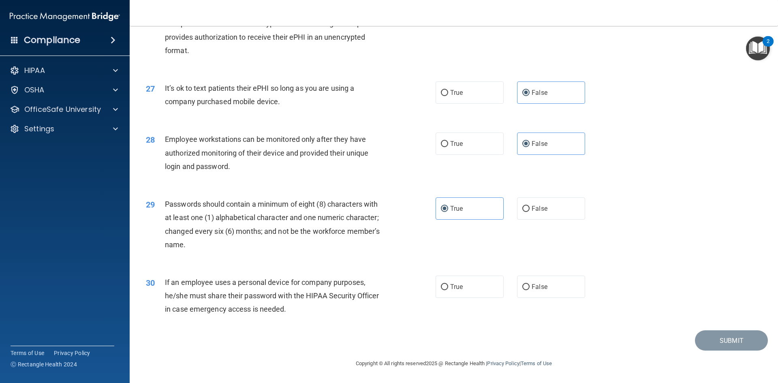
click at [548, 299] on div "30 If an employee uses a personal device for company purposes, he/she must shar…" at bounding box center [454, 297] width 628 height 65
click at [573, 291] on label "False" at bounding box center [551, 286] width 68 height 22
click at [529, 290] on input "False" at bounding box center [525, 287] width 7 height 6
radio input "true"
click at [749, 343] on button "Submit" at bounding box center [731, 340] width 73 height 21
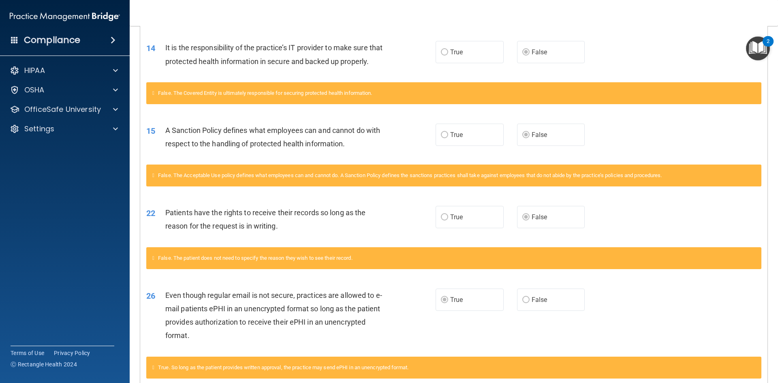
scroll to position [462, 0]
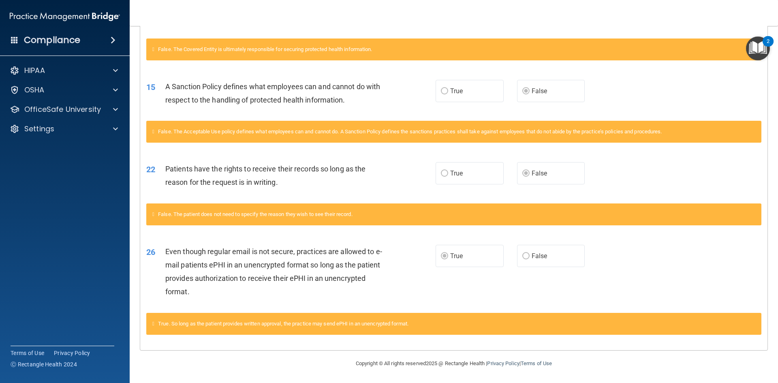
drag, startPoint x: 713, startPoint y: 220, endPoint x: 701, endPoint y: 370, distance: 150.3
click at [53, 113] on p "OfficeSafe University" at bounding box center [62, 110] width 77 height 10
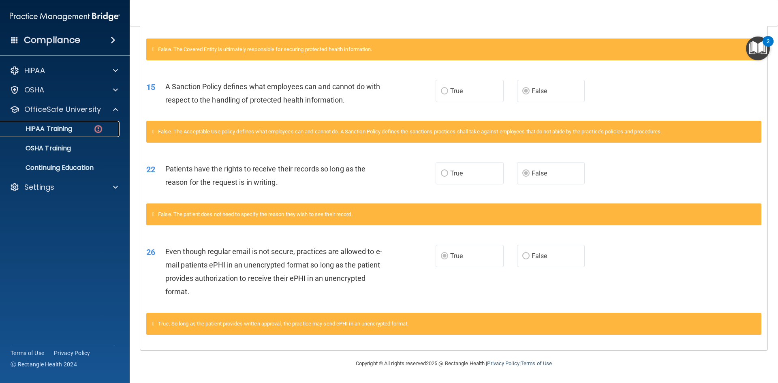
click at [62, 125] on p "HIPAA Training" at bounding box center [38, 129] width 67 height 8
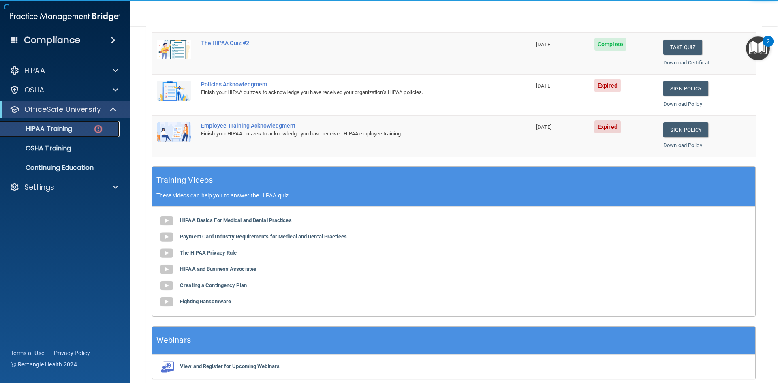
scroll to position [146, 0]
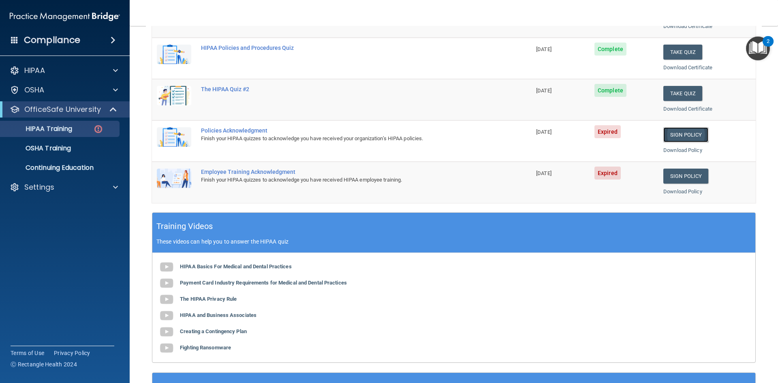
click at [668, 137] on link "Sign Policy" at bounding box center [685, 134] width 45 height 15
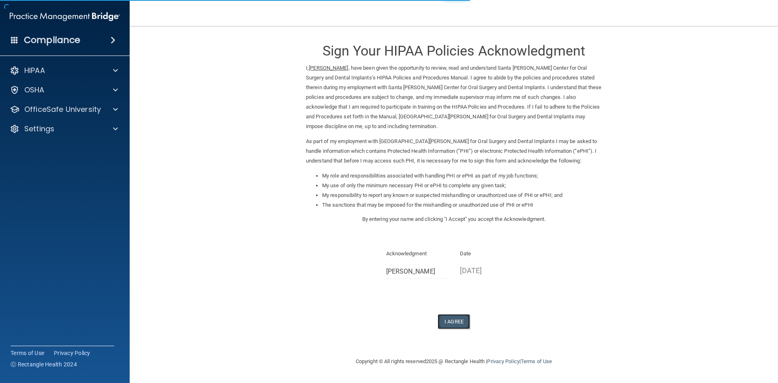
click at [450, 319] on button "I Agree" at bounding box center [453, 321] width 32 height 15
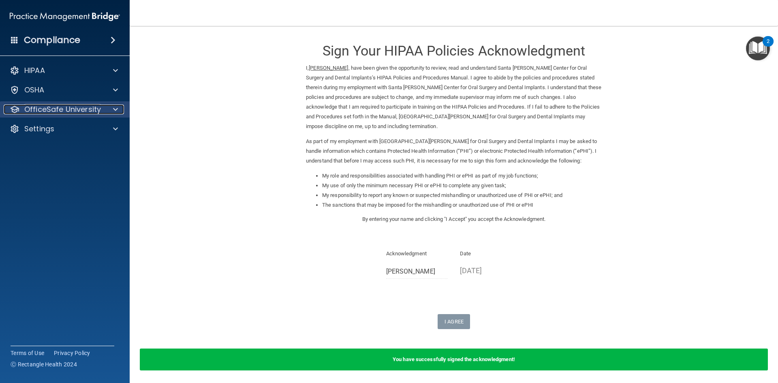
click at [95, 105] on p "OfficeSafe University" at bounding box center [62, 110] width 77 height 10
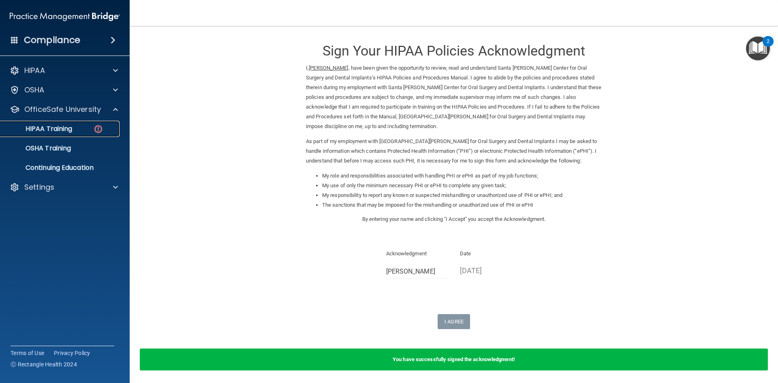
click at [92, 123] on link "HIPAA Training" at bounding box center [56, 129] width 128 height 16
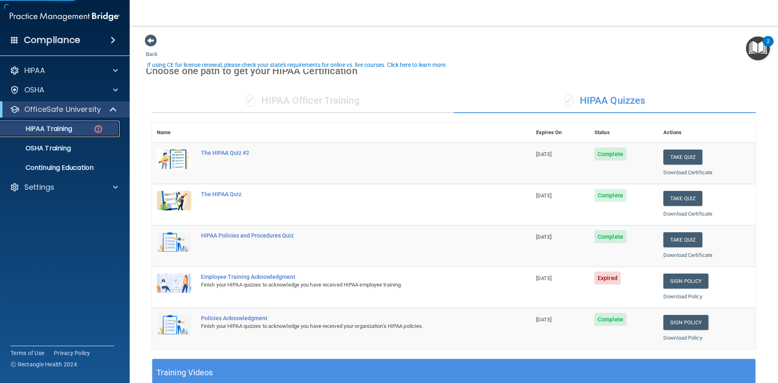
scroll to position [81, 0]
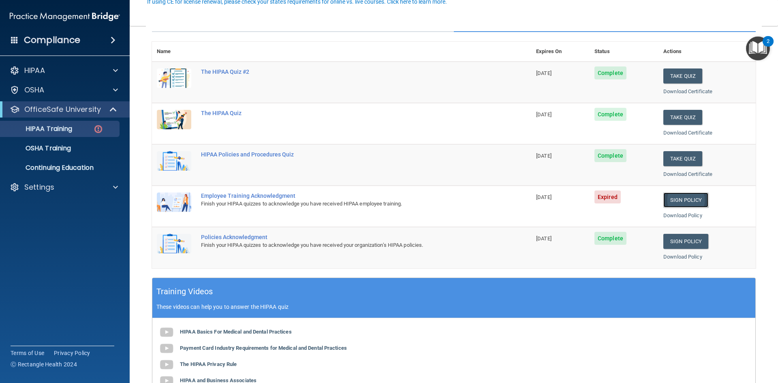
click at [684, 200] on link "Sign Policy" at bounding box center [685, 199] width 45 height 15
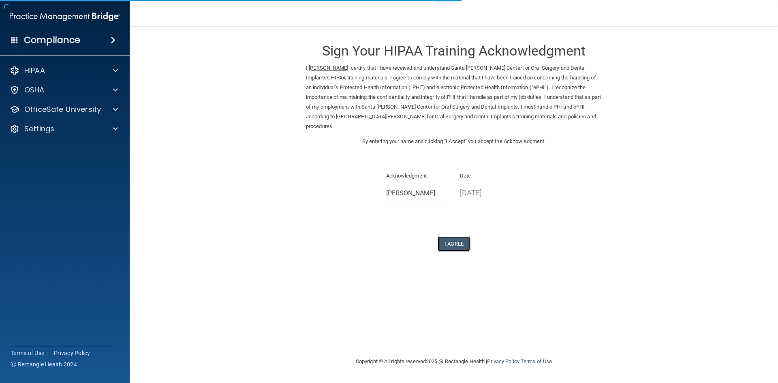
click at [450, 236] on button "I Agree" at bounding box center [453, 243] width 32 height 15
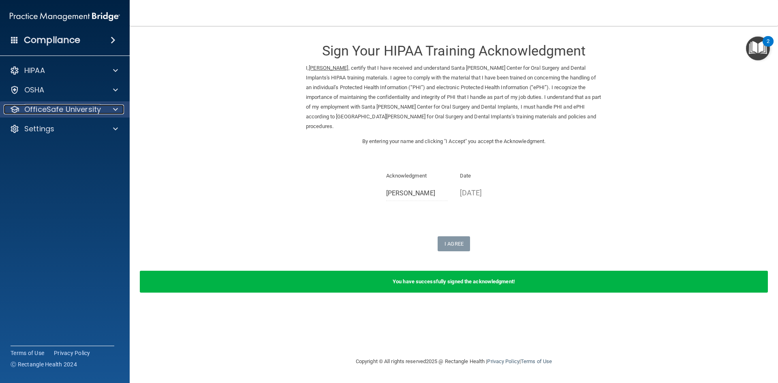
click at [84, 109] on p "OfficeSafe University" at bounding box center [62, 110] width 77 height 10
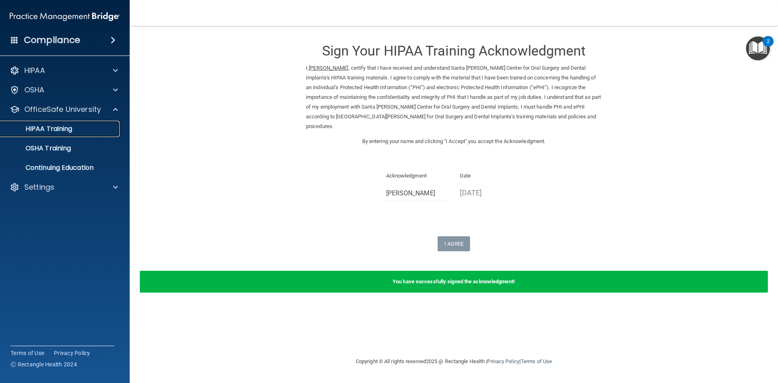
click at [60, 125] on p "HIPAA Training" at bounding box center [38, 129] width 67 height 8
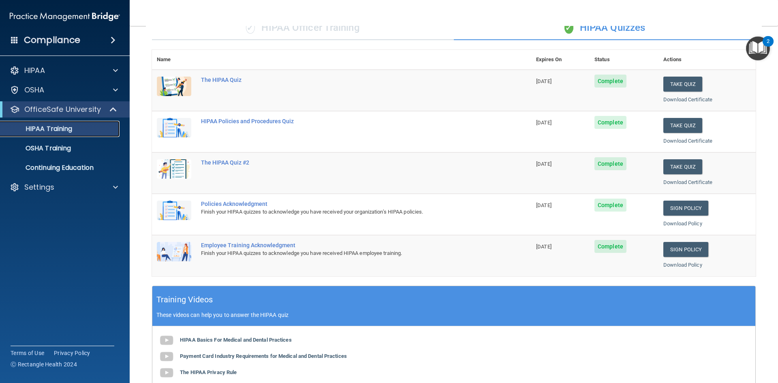
scroll to position [227, 0]
